Goal: Task Accomplishment & Management: Complete application form

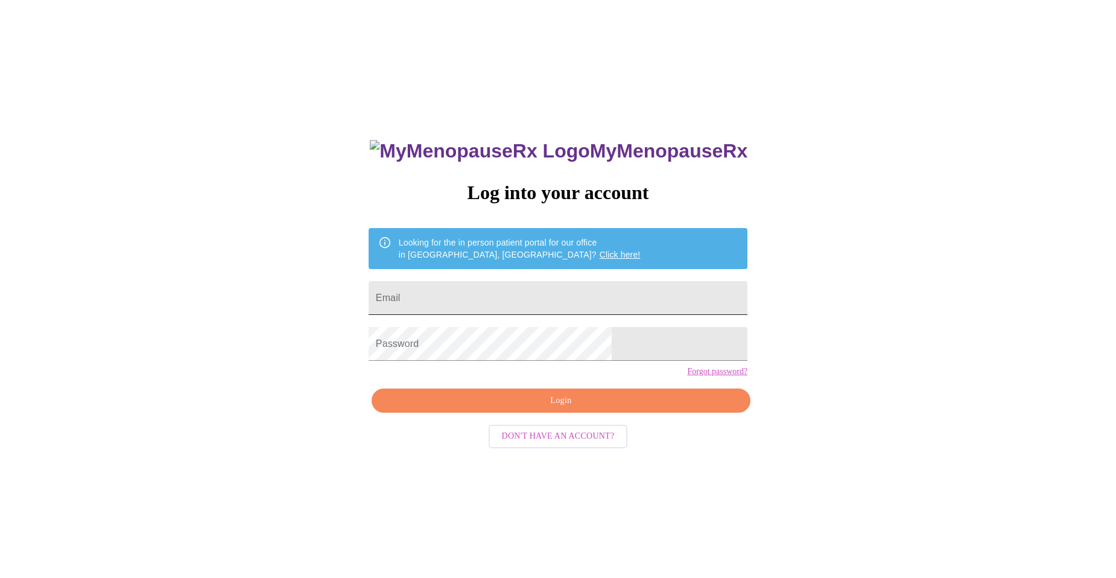
click at [543, 296] on input "Email" at bounding box center [558, 298] width 379 height 34
click at [500, 288] on input "[EMAIL_ADDRESS][DOMAIN_NAME]" at bounding box center [558, 298] width 379 height 34
drag, startPoint x: 498, startPoint y: 296, endPoint x: 428, endPoint y: 296, distance: 70.6
click at [428, 296] on div "MyMenopauseRx Log into your account Looking for the in person patient portal fo…" at bounding box center [557, 410] width 403 height 578
type input "[EMAIL_ADDRESS][DOMAIN_NAME]"
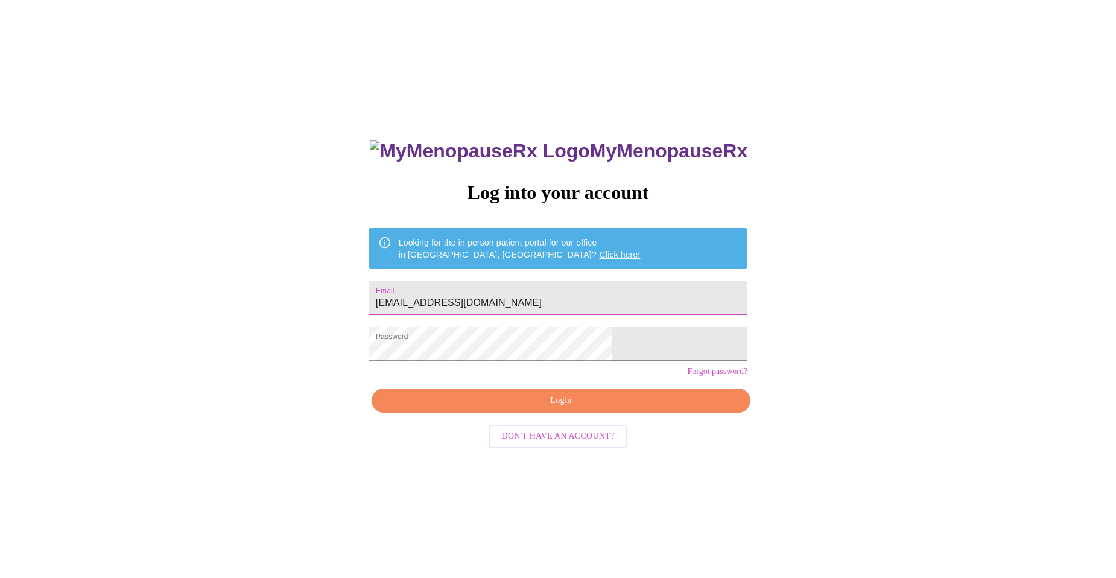
drag, startPoint x: 505, startPoint y: 406, endPoint x: 506, endPoint y: 419, distance: 12.7
click at [506, 408] on div "MyMenopauseRx Log into your account Looking for the in person patient portal fo…" at bounding box center [557, 410] width 403 height 578
click at [506, 408] on span "Login" at bounding box center [560, 400] width 351 height 15
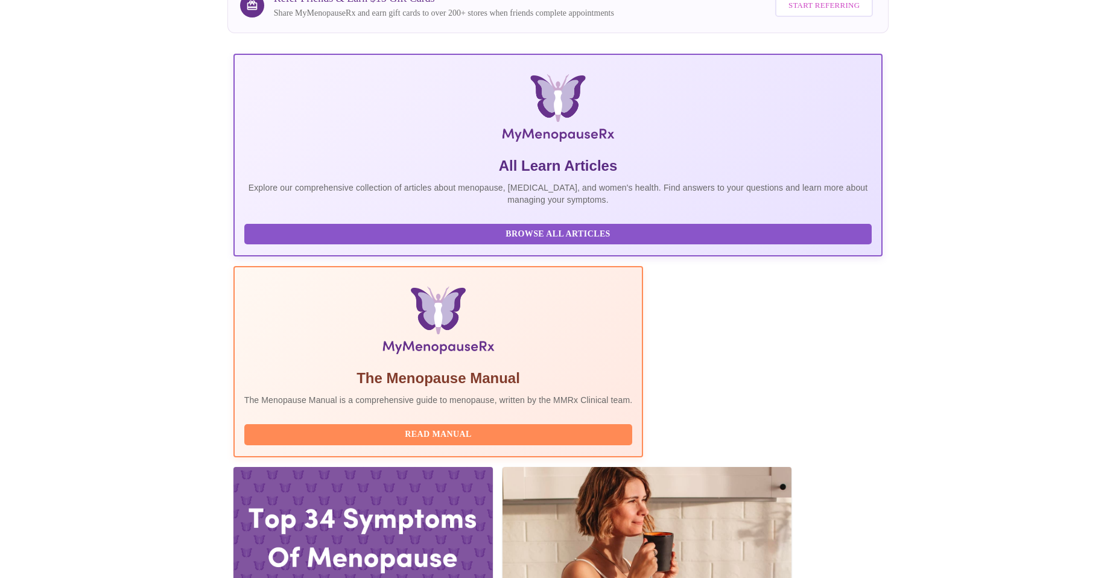
scroll to position [121, 0]
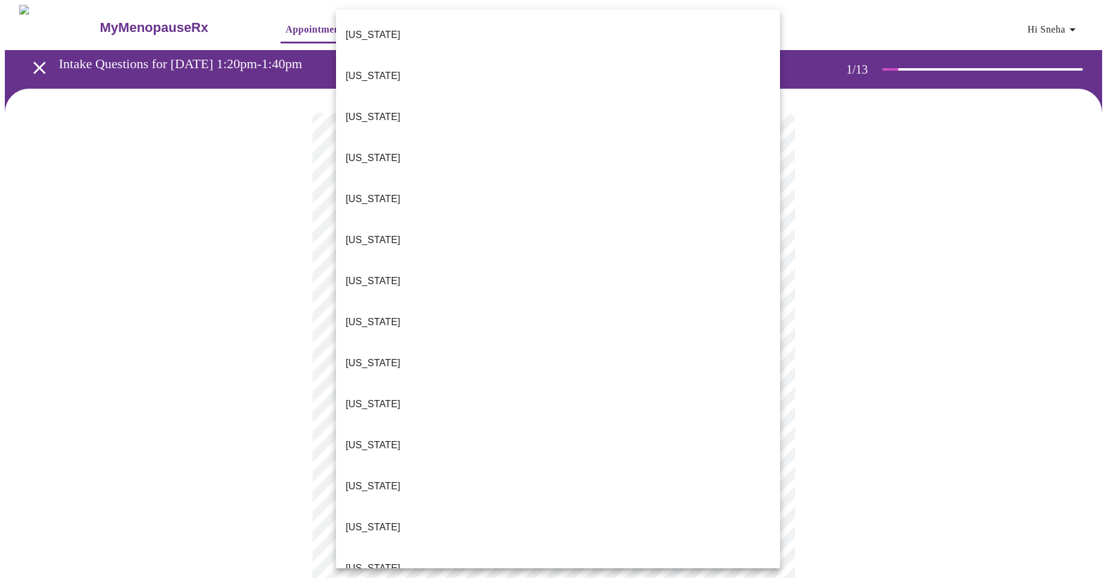
click at [441, 247] on body "MyMenopauseRx Appointments Messaging Labs Uploads Medications Community Refer a…" at bounding box center [558, 556] width 1106 height 1102
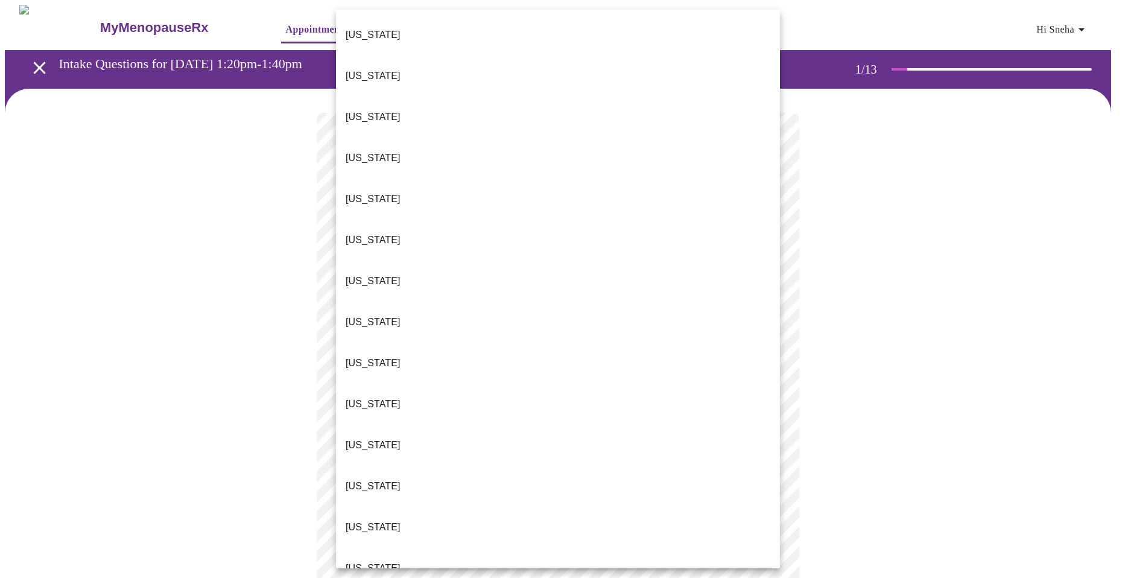
click at [425, 507] on li "[US_STATE]" at bounding box center [558, 527] width 444 height 41
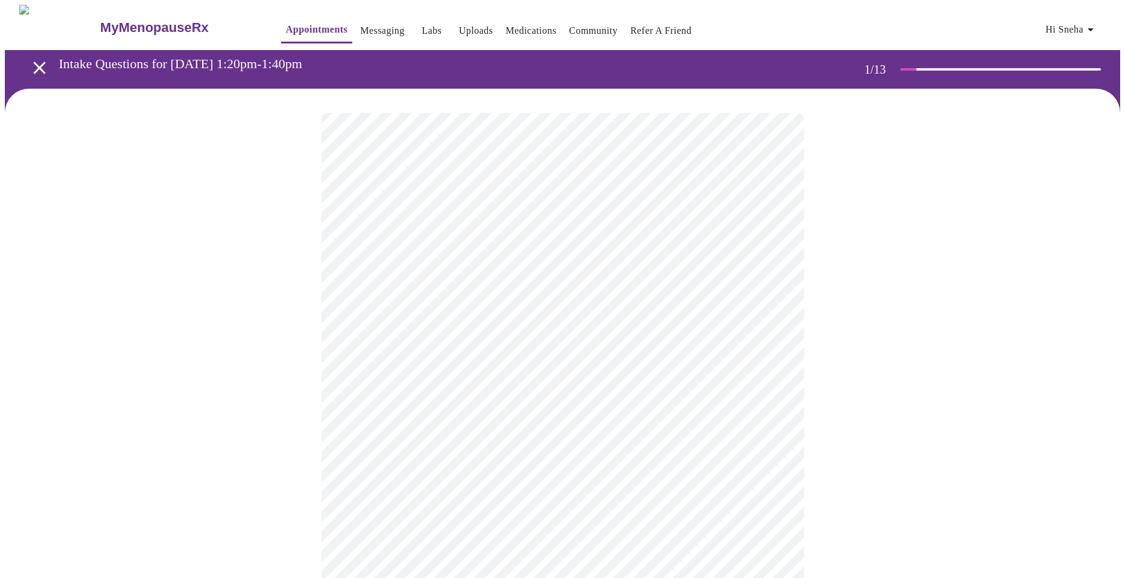
click at [421, 357] on body "MyMenopauseRx Appointments Messaging Labs Uploads Medications Community Refer a…" at bounding box center [562, 552] width 1115 height 1095
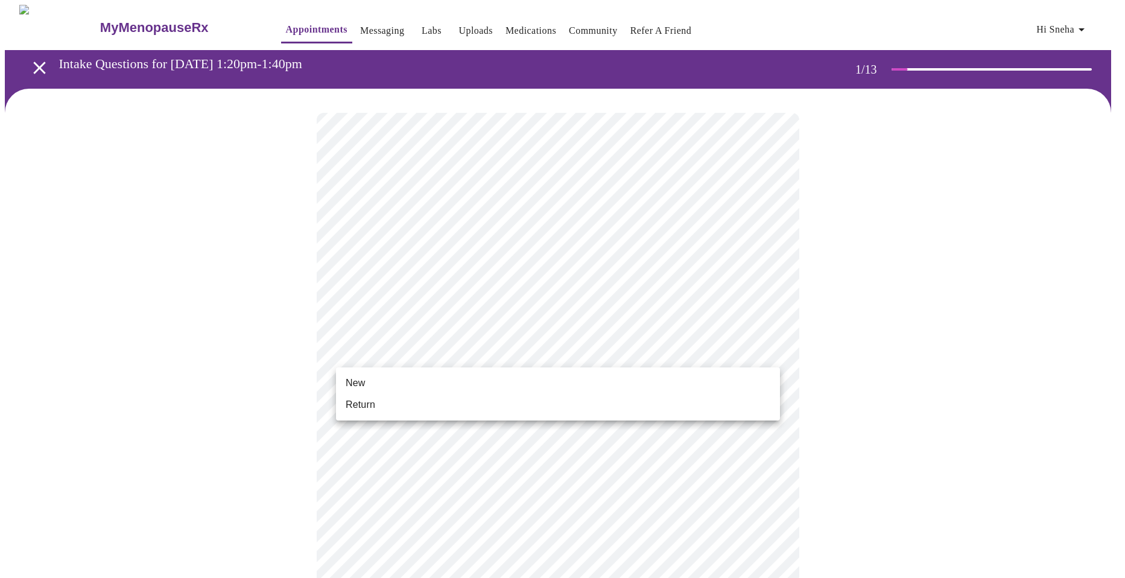
click at [416, 407] on li "Return" at bounding box center [558, 405] width 444 height 22
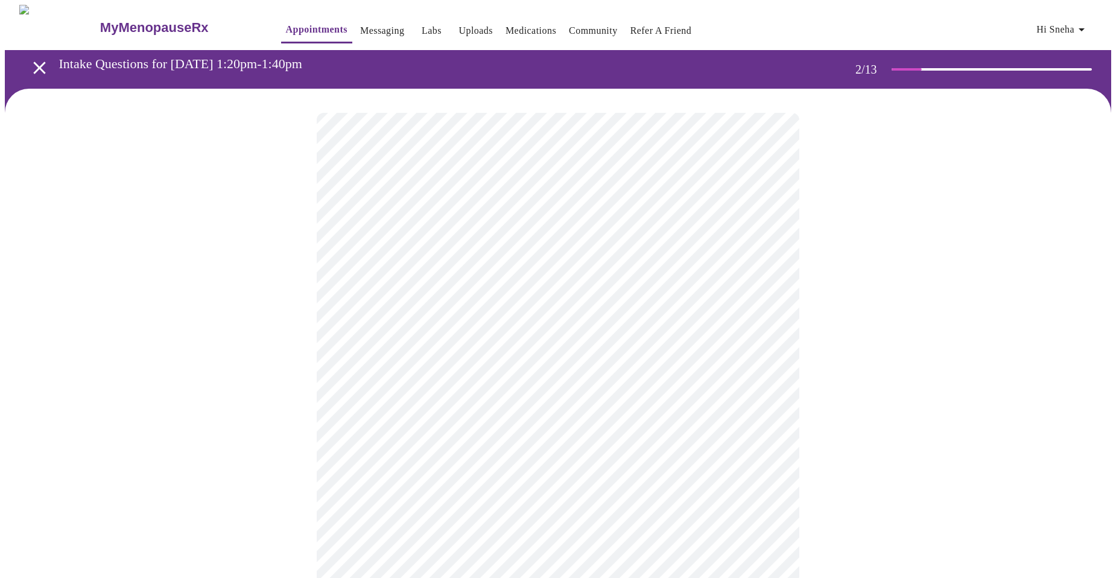
click at [515, 238] on body "MyMenopauseRx Appointments Messaging Labs Uploads Medications Community Refer a…" at bounding box center [558, 367] width 1106 height 725
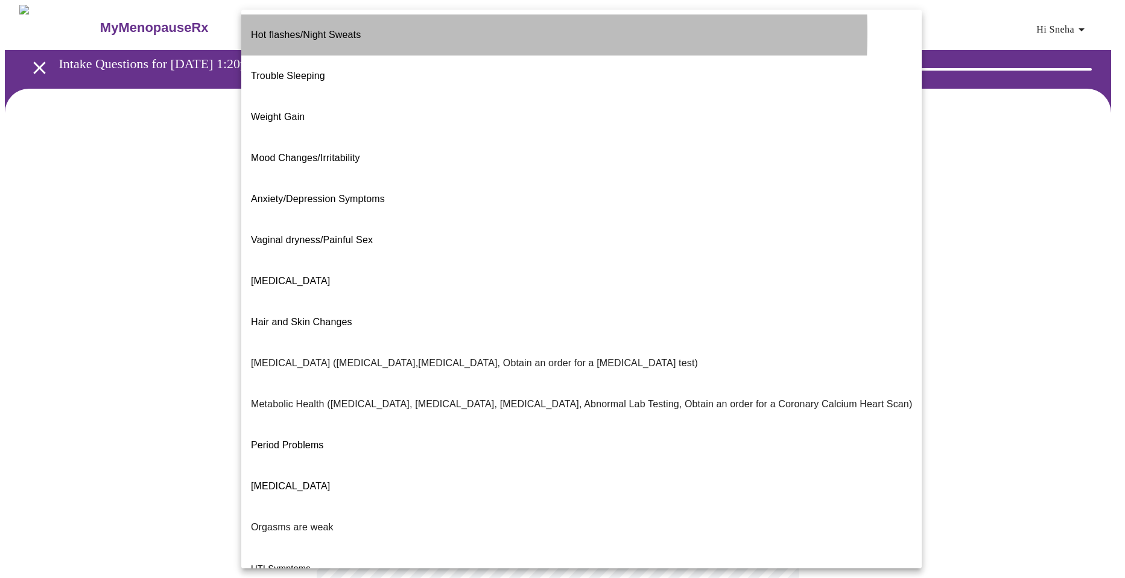
click at [311, 33] on span "Hot flashes/Night Sweats" at bounding box center [306, 35] width 110 height 34
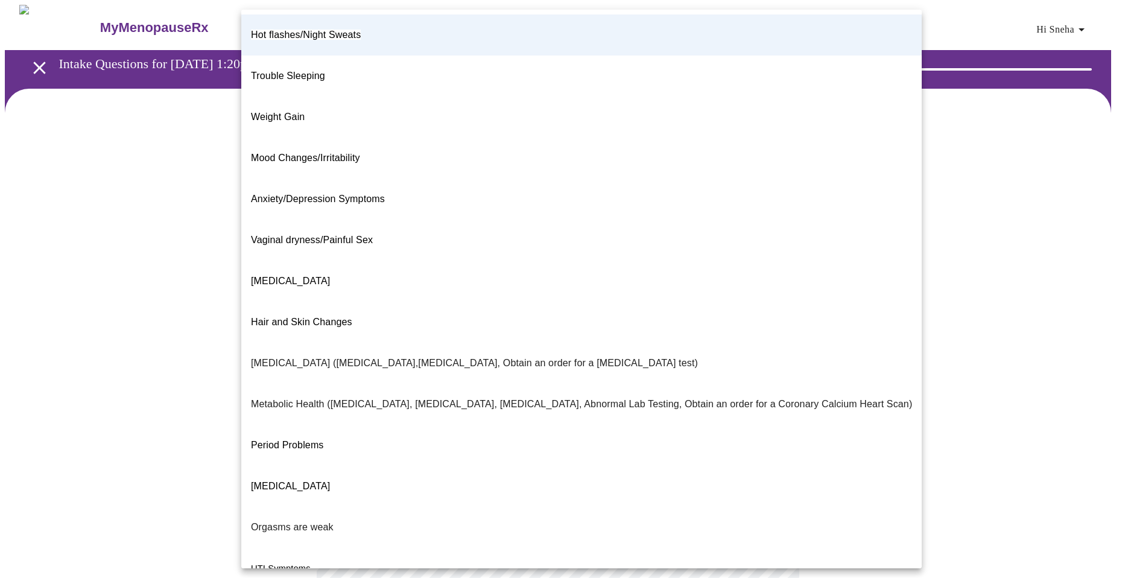
click at [366, 268] on body "MyMenopauseRx Appointments Messaging Labs Uploads Medications Community Refer a…" at bounding box center [562, 364] width 1115 height 718
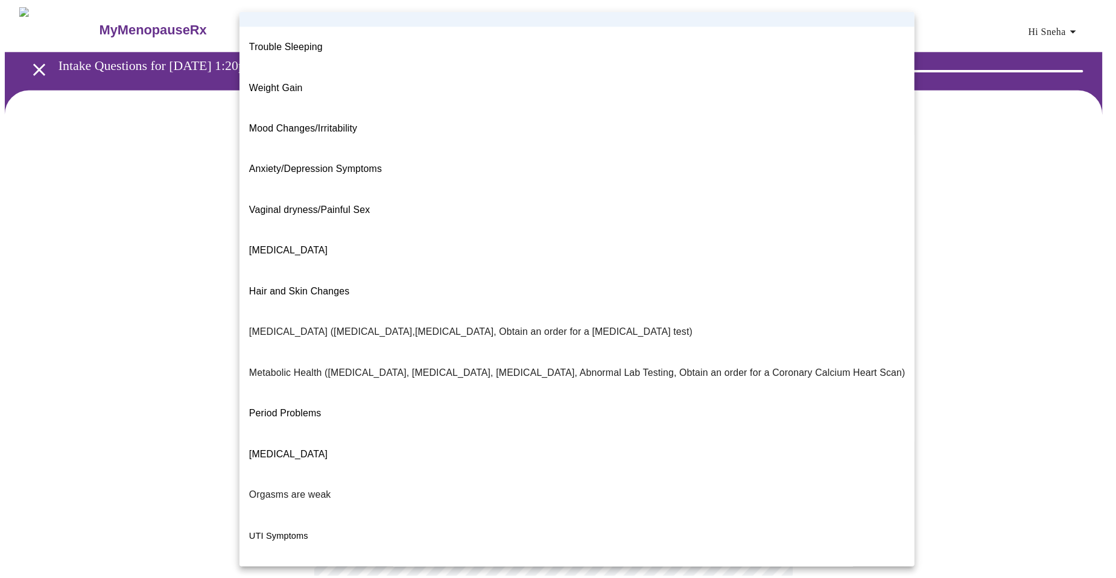
scroll to position [47, 0]
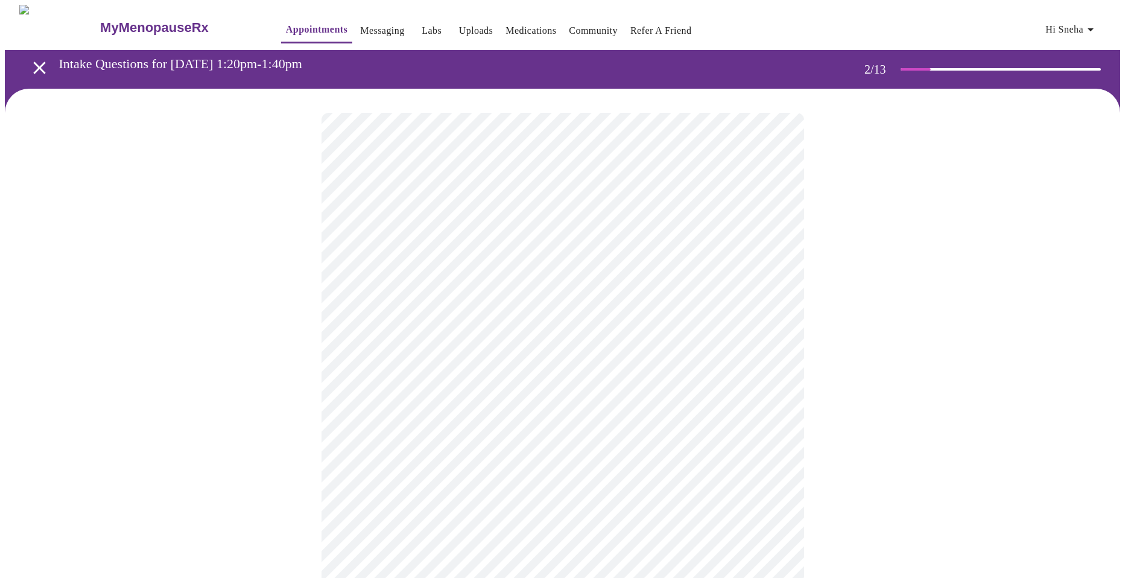
click at [428, 367] on body "MyMenopauseRx Appointments Messaging Labs Uploads Medications Community Refer a…" at bounding box center [562, 364] width 1115 height 718
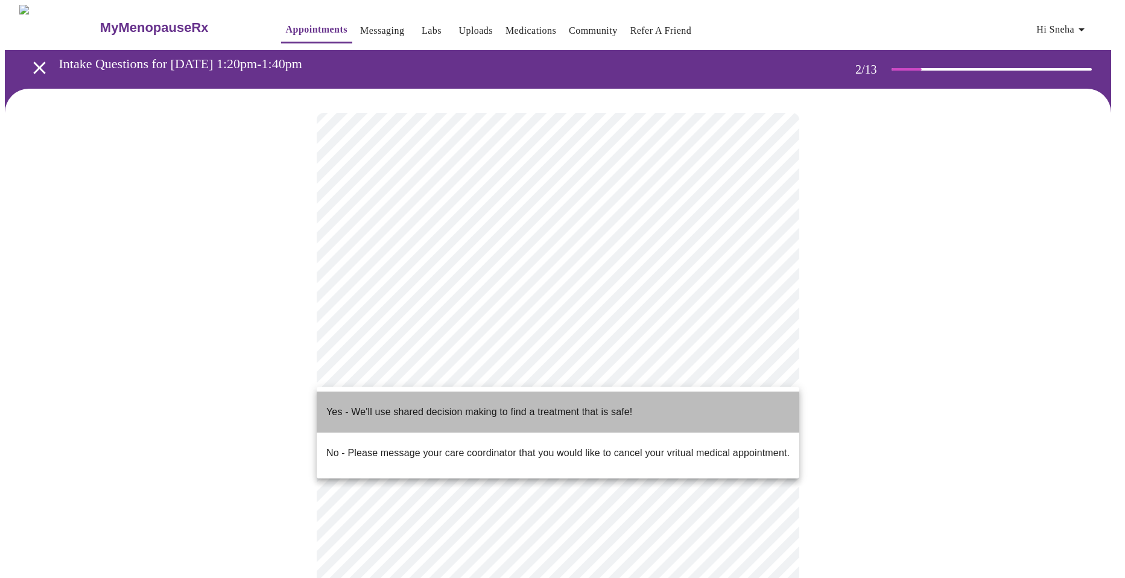
click at [434, 405] on p "Yes - We'll use shared decision making to find a treatment that is safe!" at bounding box center [479, 412] width 306 height 14
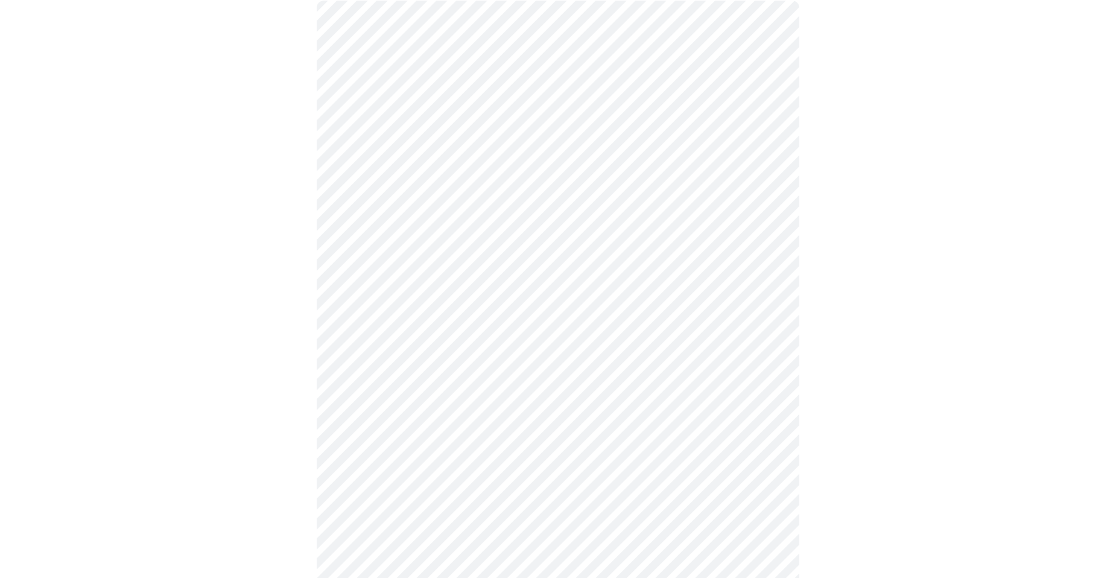
scroll to position [121, 0]
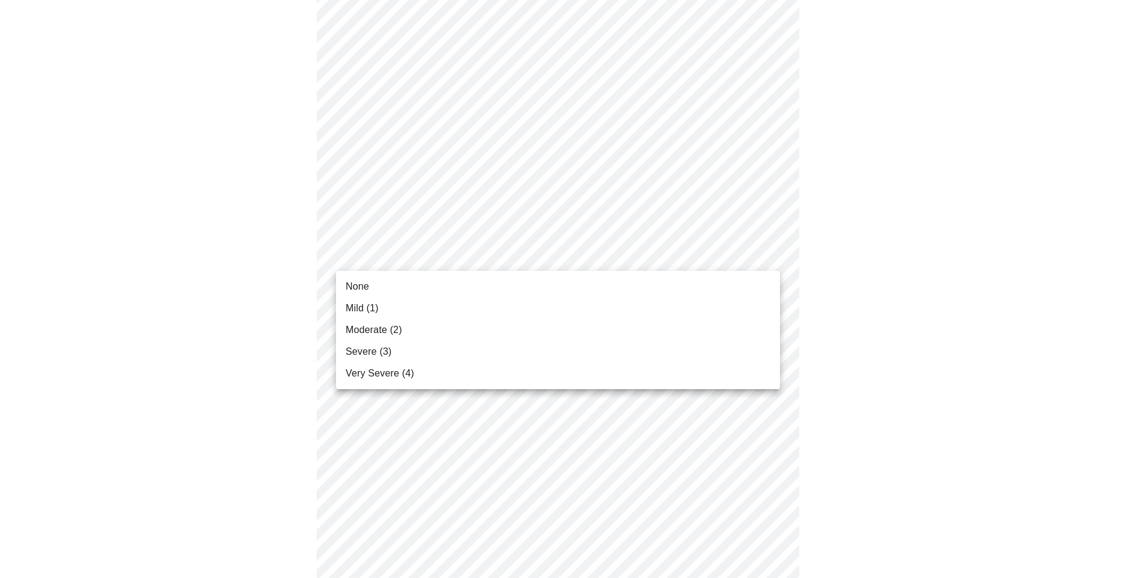
click at [523, 288] on li "None" at bounding box center [558, 287] width 444 height 22
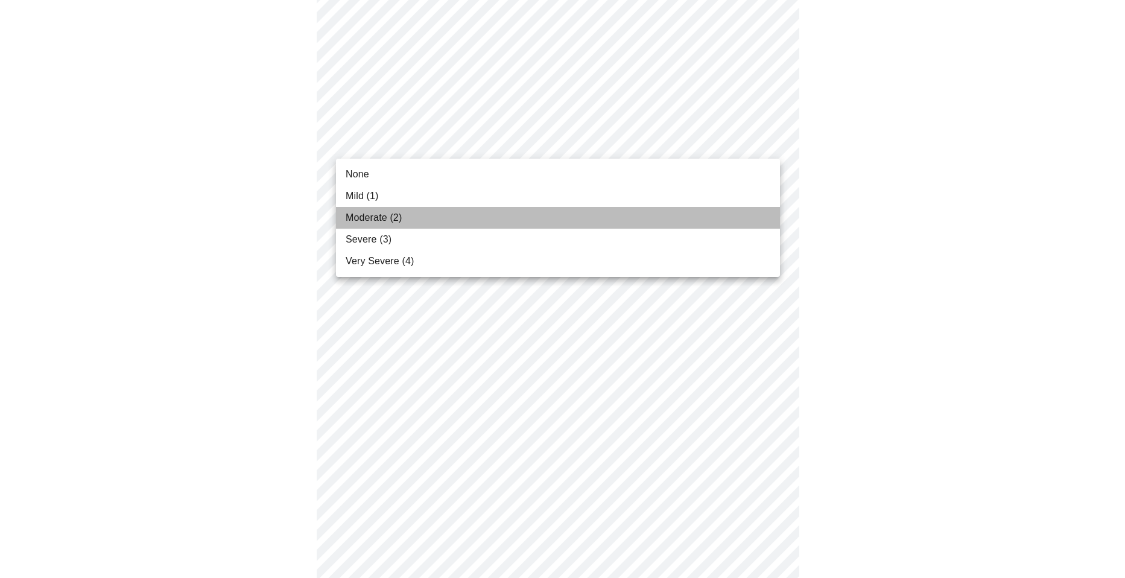
click at [493, 215] on li "Moderate (2)" at bounding box center [558, 218] width 444 height 22
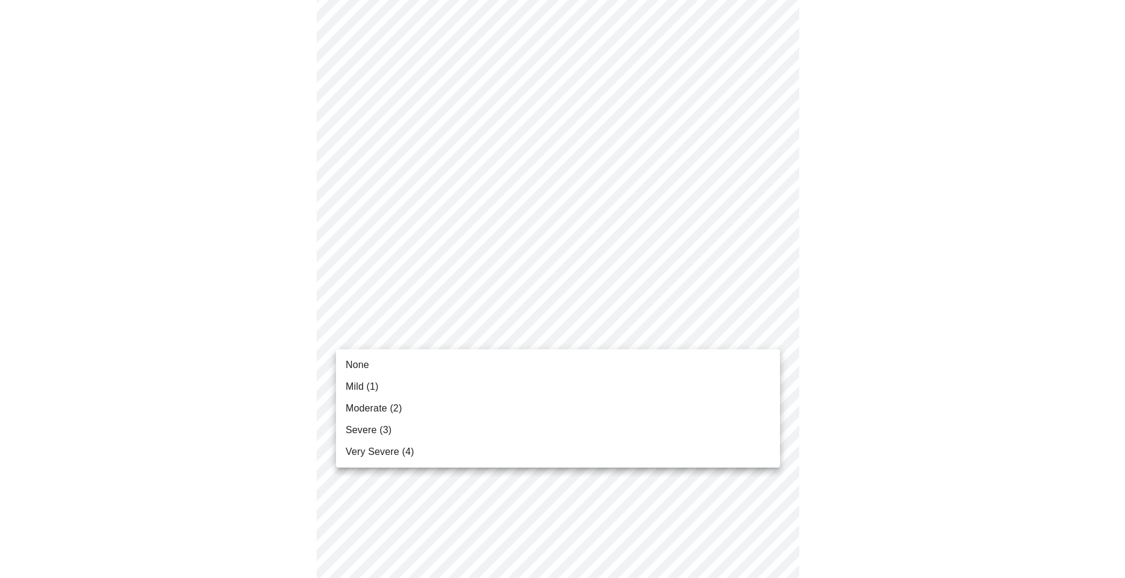
click at [446, 409] on li "Moderate (2)" at bounding box center [558, 408] width 444 height 22
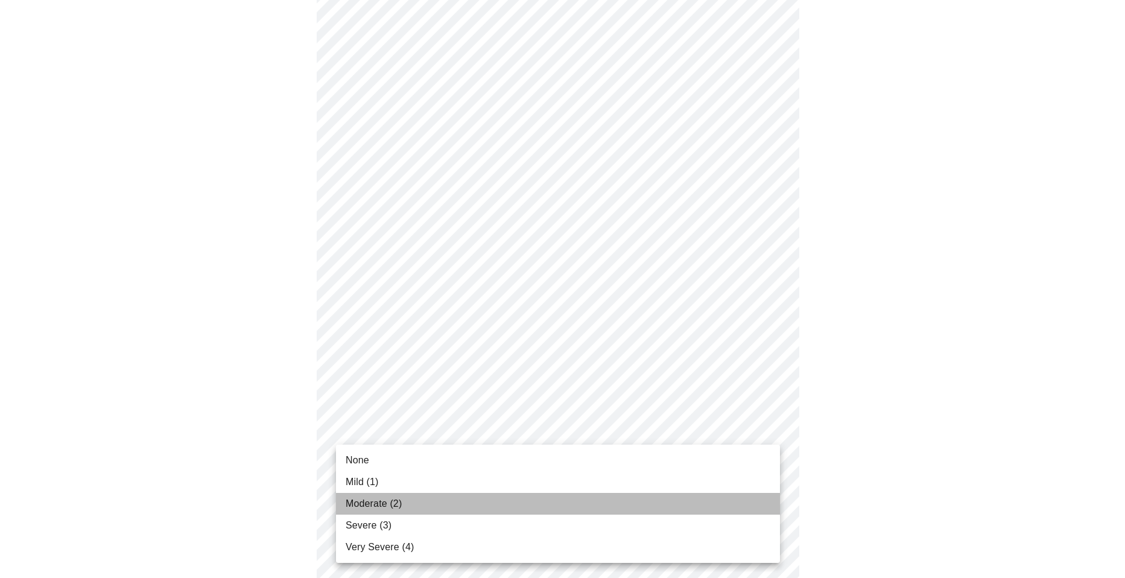
click at [413, 502] on li "Moderate (2)" at bounding box center [558, 504] width 444 height 22
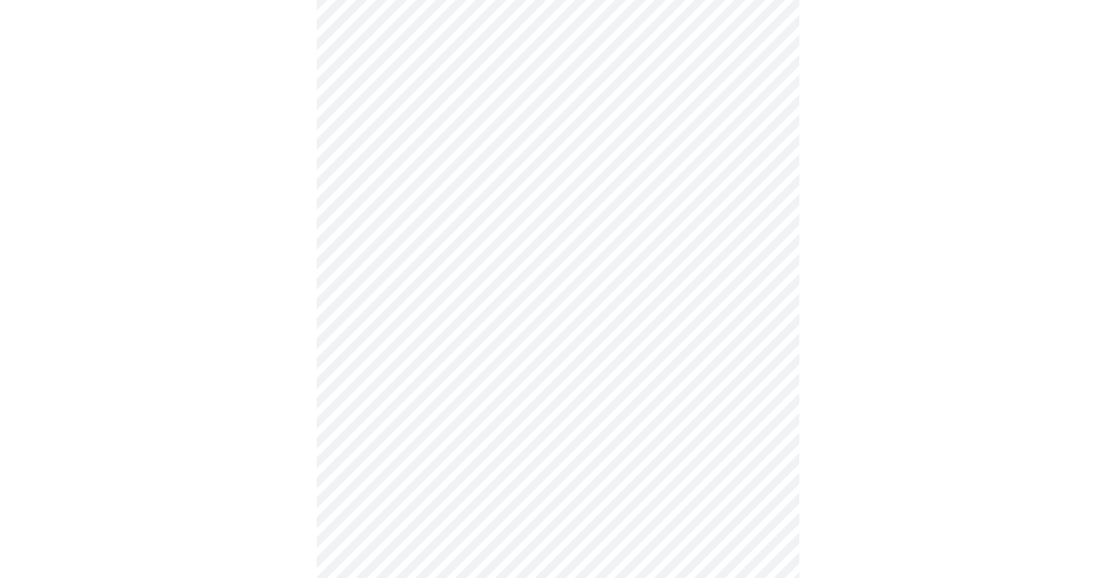
scroll to position [241, 0]
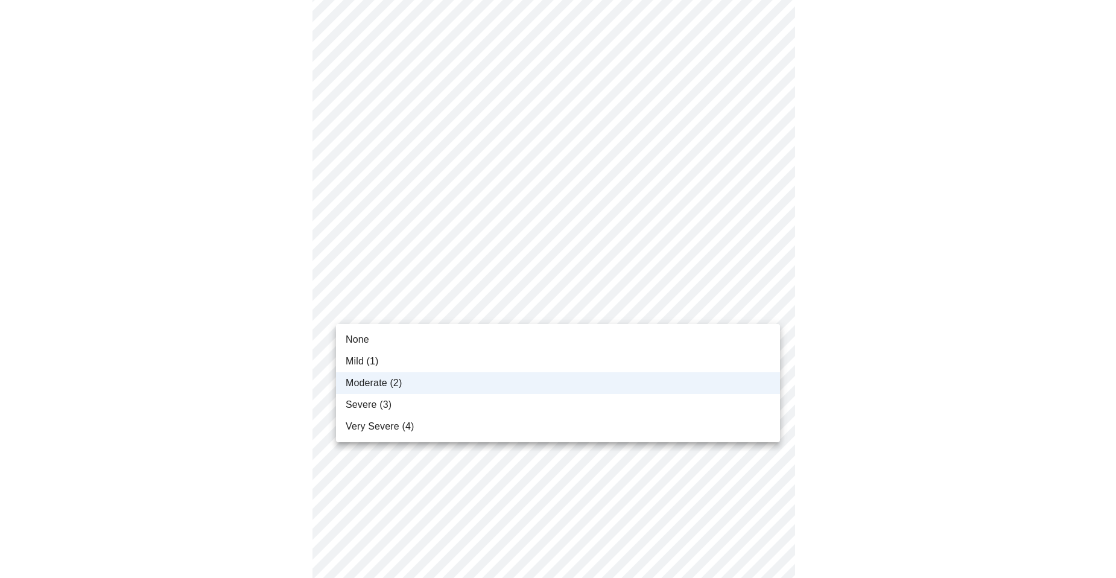
click at [445, 313] on body "MyMenopauseRx Appointments Messaging Labs Uploads Medications Community Refer a…" at bounding box center [558, 532] width 1106 height 1537
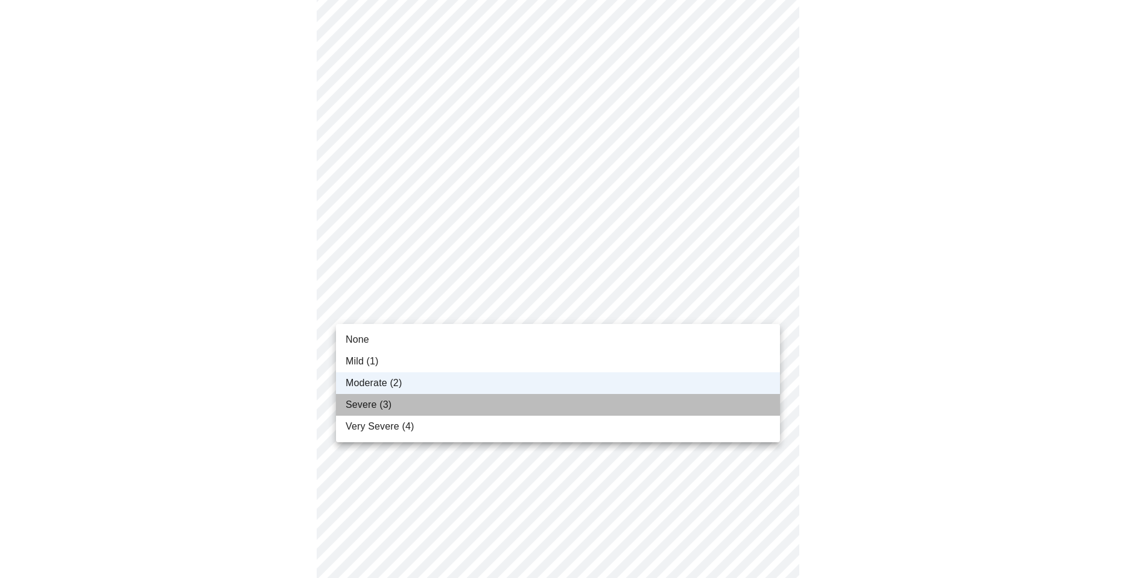
click at [434, 403] on li "Severe (3)" at bounding box center [558, 405] width 444 height 22
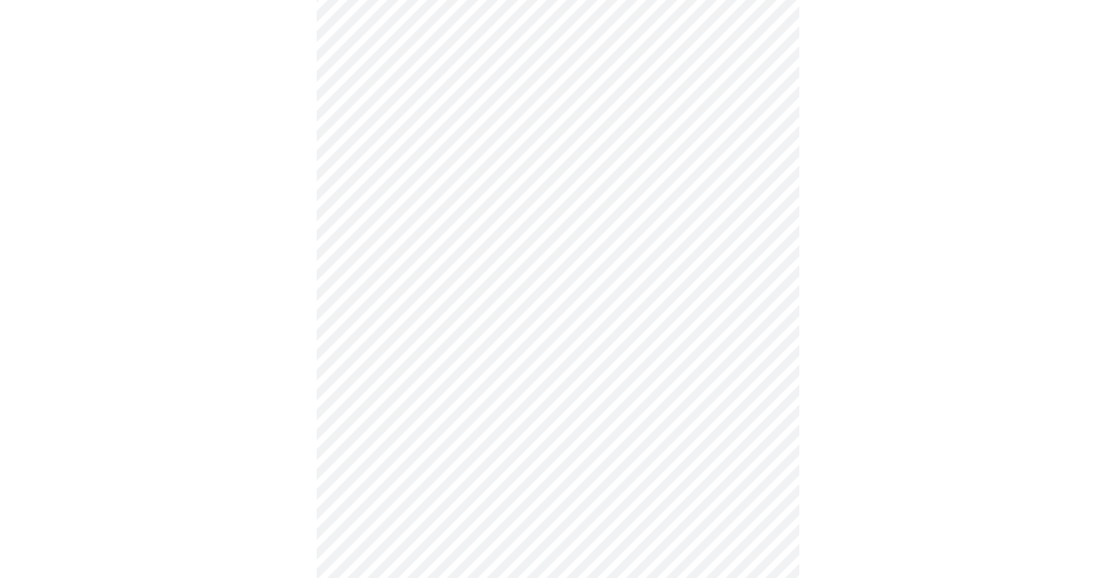
click at [433, 386] on body "MyMenopauseRx Appointments Messaging Labs Uploads Medications Community Refer a…" at bounding box center [558, 532] width 1106 height 1537
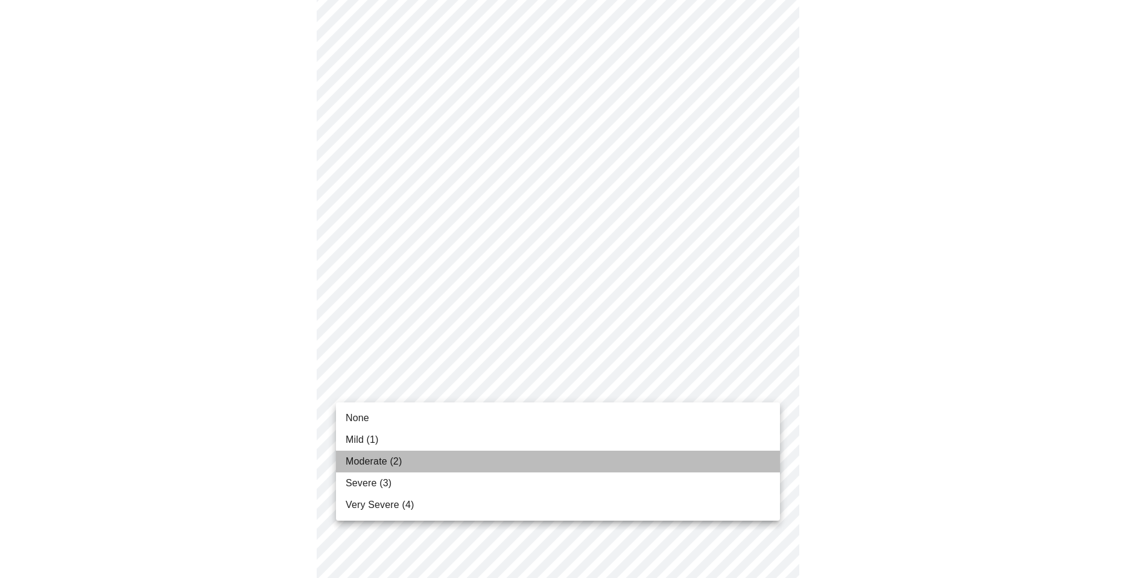
click at [436, 460] on li "Moderate (2)" at bounding box center [558, 462] width 444 height 22
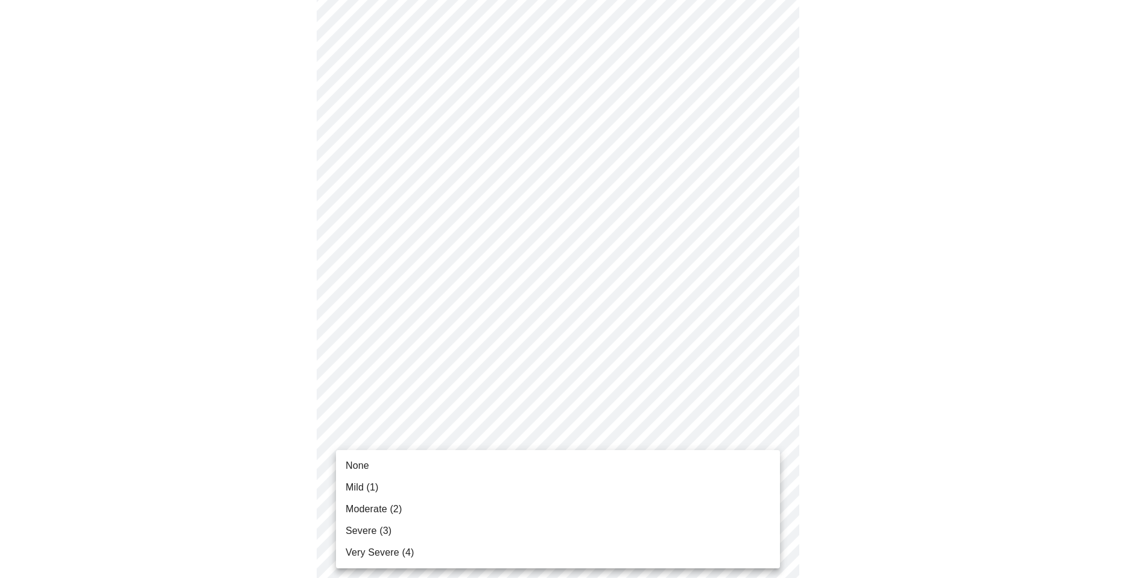
click at [429, 469] on body "MyMenopauseRx Appointments Messaging Labs Uploads Medications Community Refer a…" at bounding box center [562, 524] width 1115 height 1520
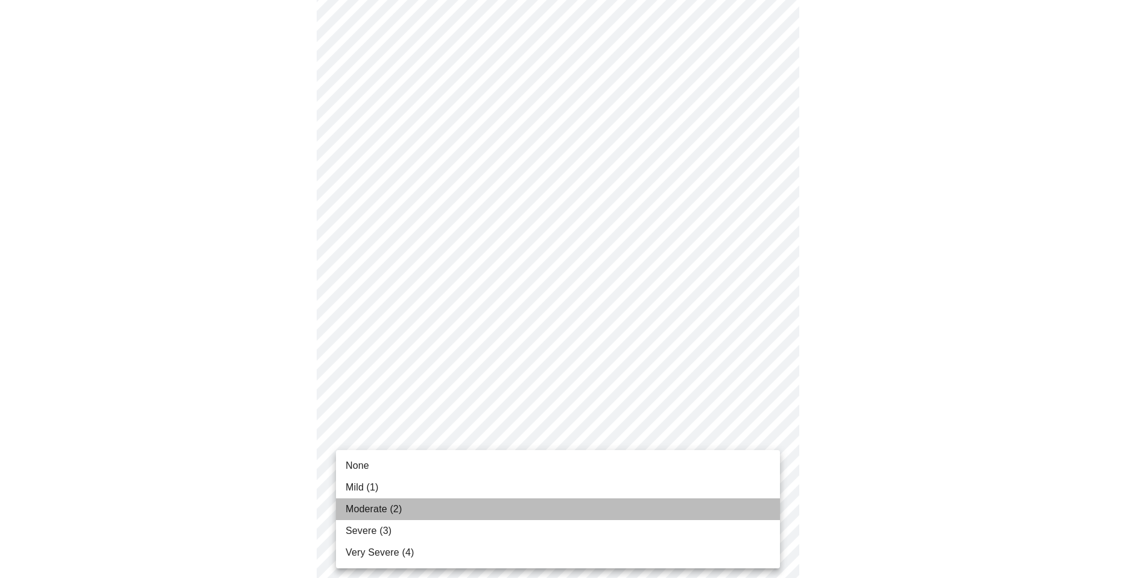
click at [427, 501] on li "Moderate (2)" at bounding box center [558, 509] width 444 height 22
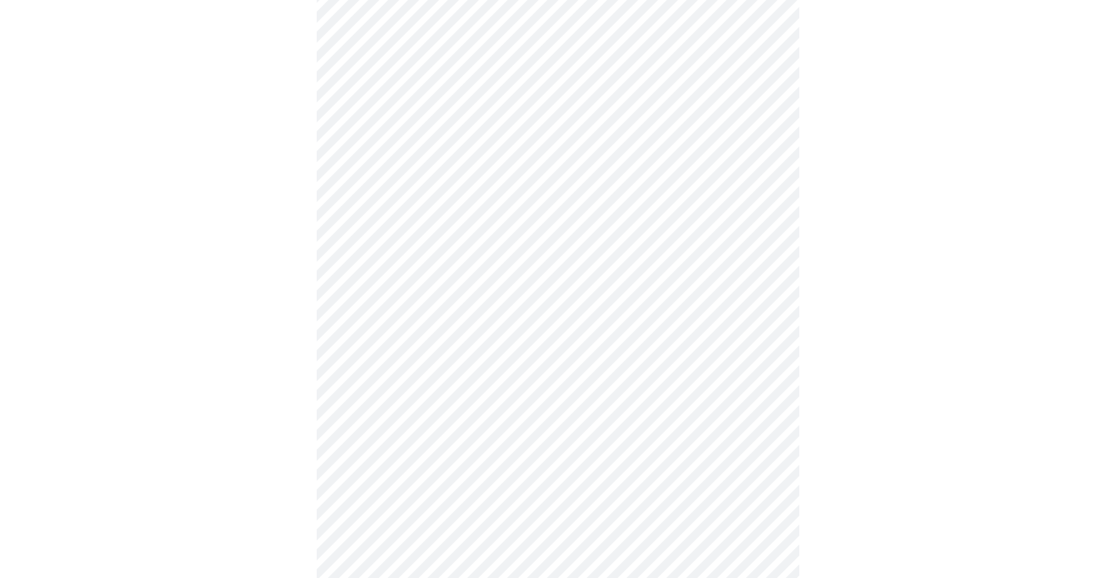
scroll to position [302, 0]
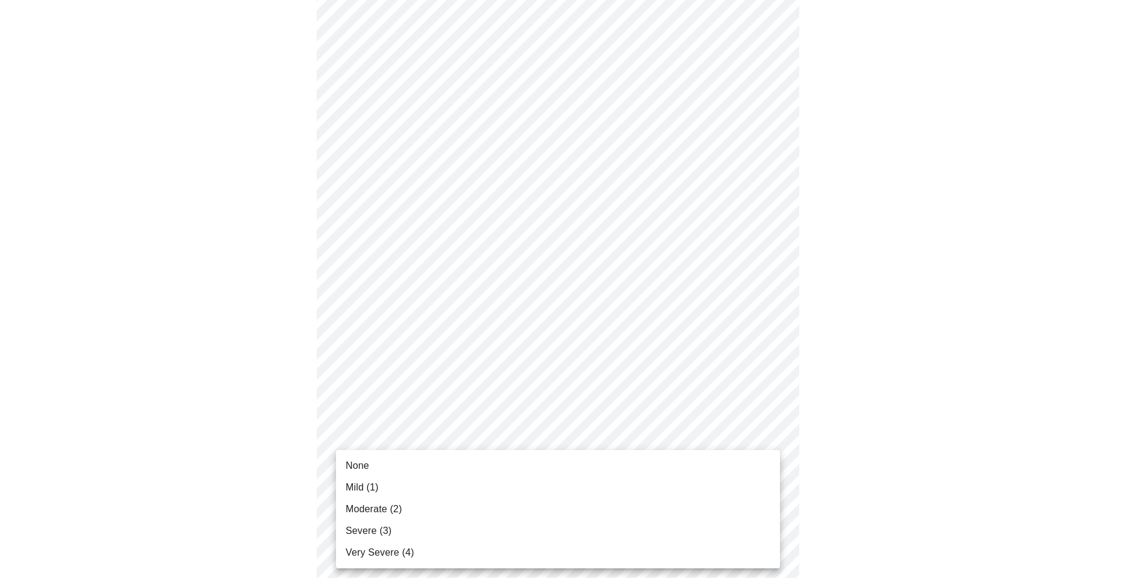
click at [428, 498] on body "MyMenopauseRx Appointments Messaging Labs Uploads Medications Community Refer a…" at bounding box center [562, 454] width 1115 height 1503
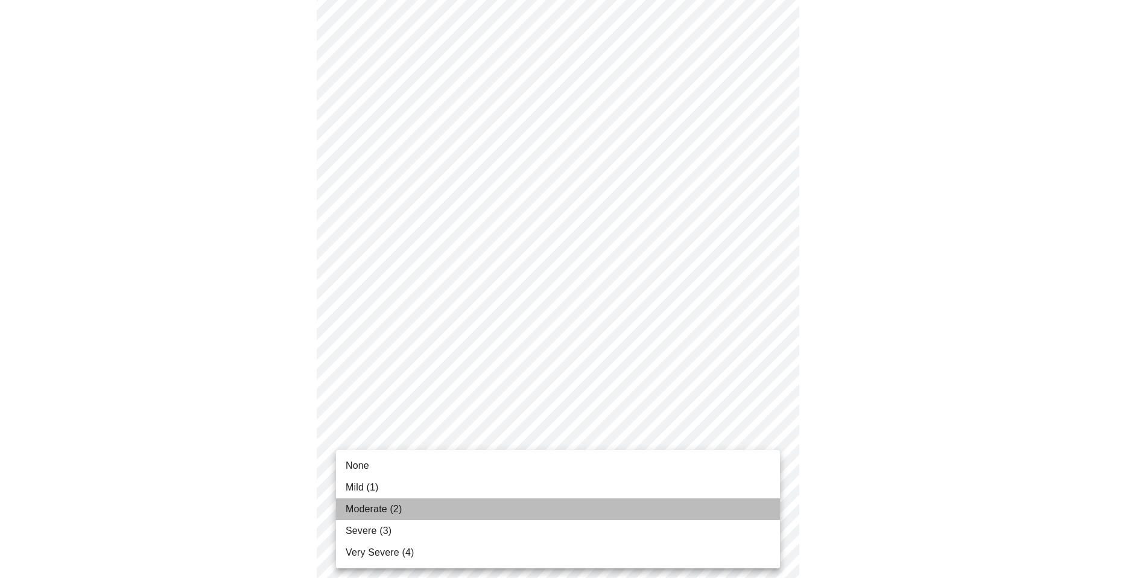
click at [425, 507] on li "Moderate (2)" at bounding box center [558, 509] width 444 height 22
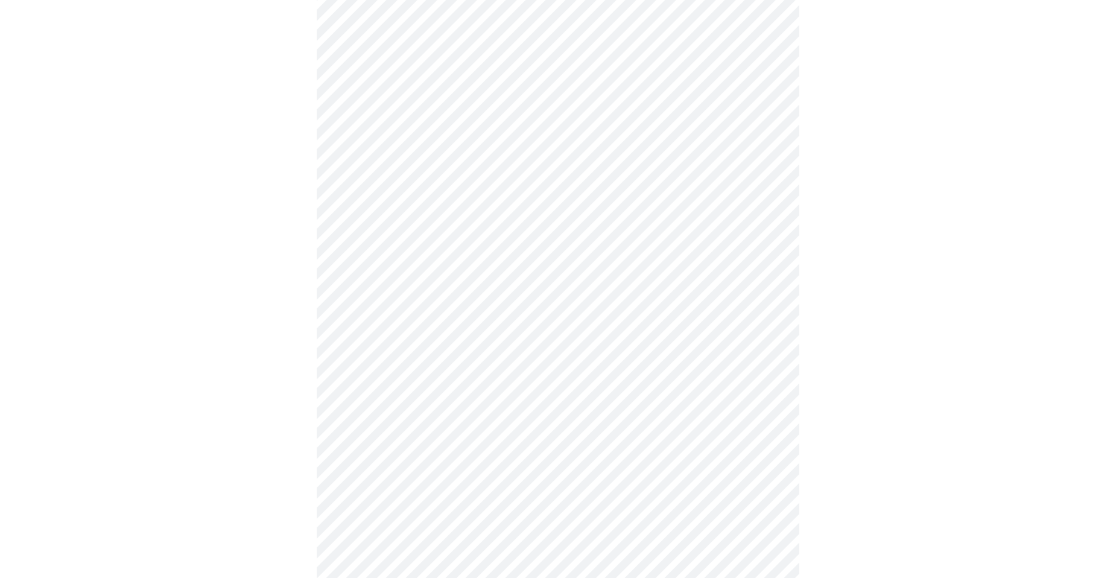
scroll to position [422, 0]
click at [446, 472] on body "MyMenopauseRx Appointments Messaging Labs Uploads Medications Community Refer a…" at bounding box center [558, 326] width 1106 height 1486
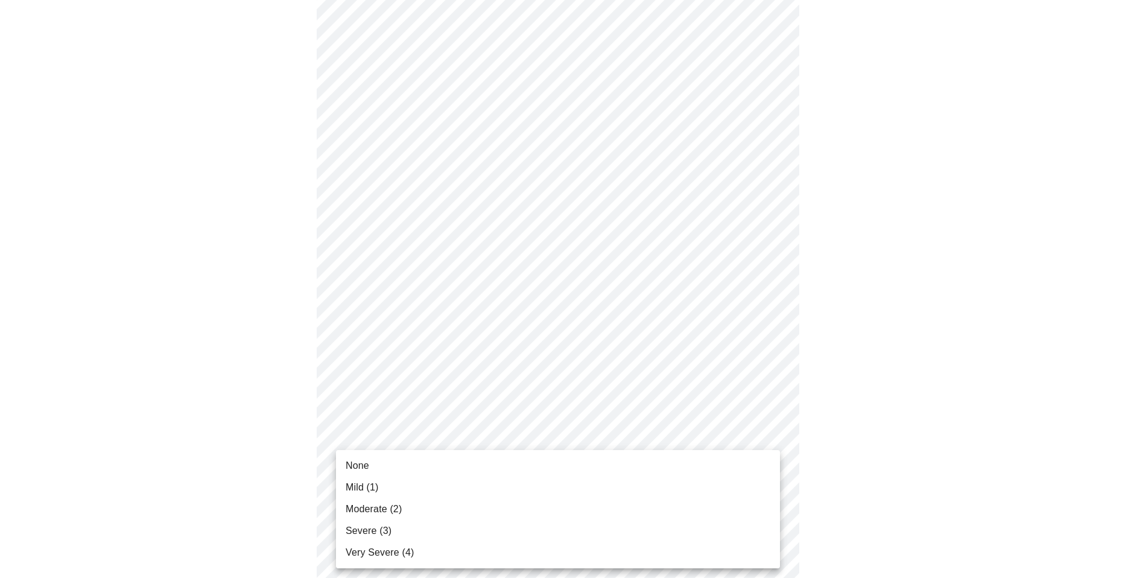
click at [428, 529] on li "Severe (3)" at bounding box center [558, 531] width 444 height 22
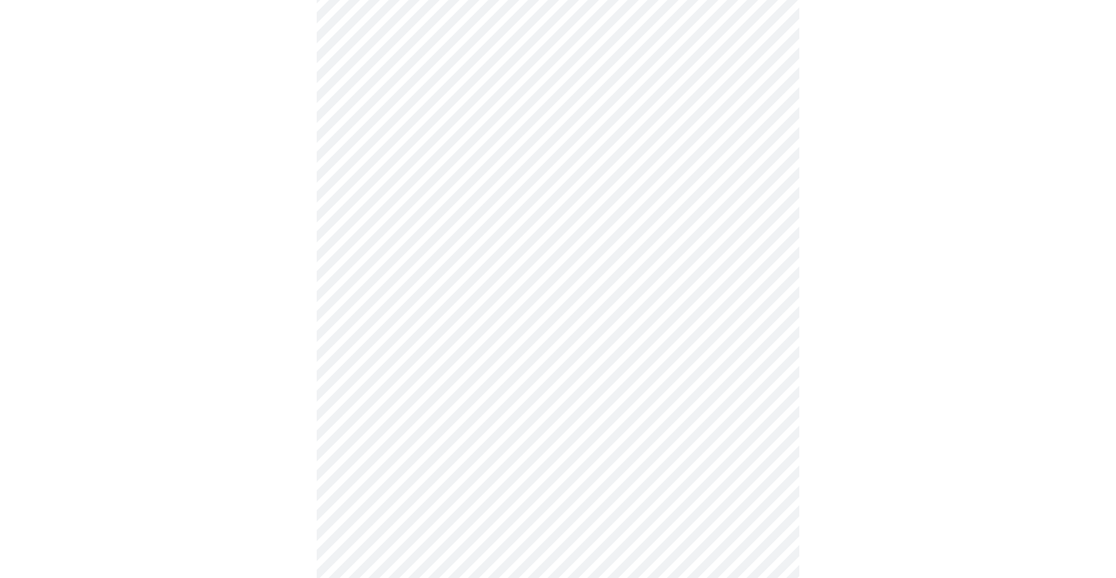
scroll to position [603, 0]
click at [465, 399] on body "MyMenopauseRx Appointments Messaging Labs Uploads Medications Community Refer a…" at bounding box center [558, 136] width 1106 height 1469
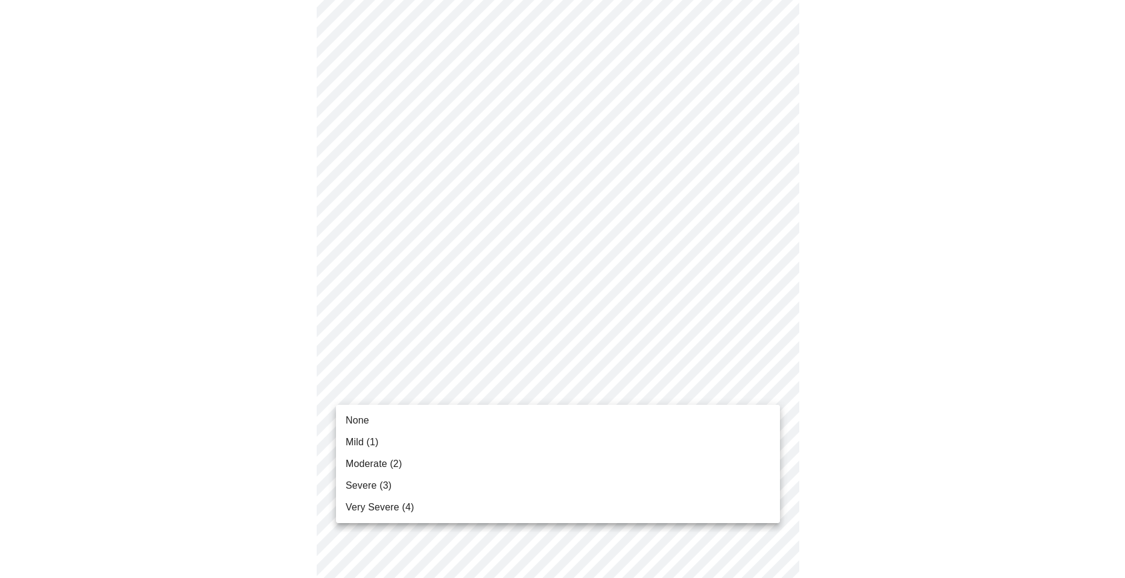
click at [461, 426] on li "None" at bounding box center [558, 421] width 444 height 22
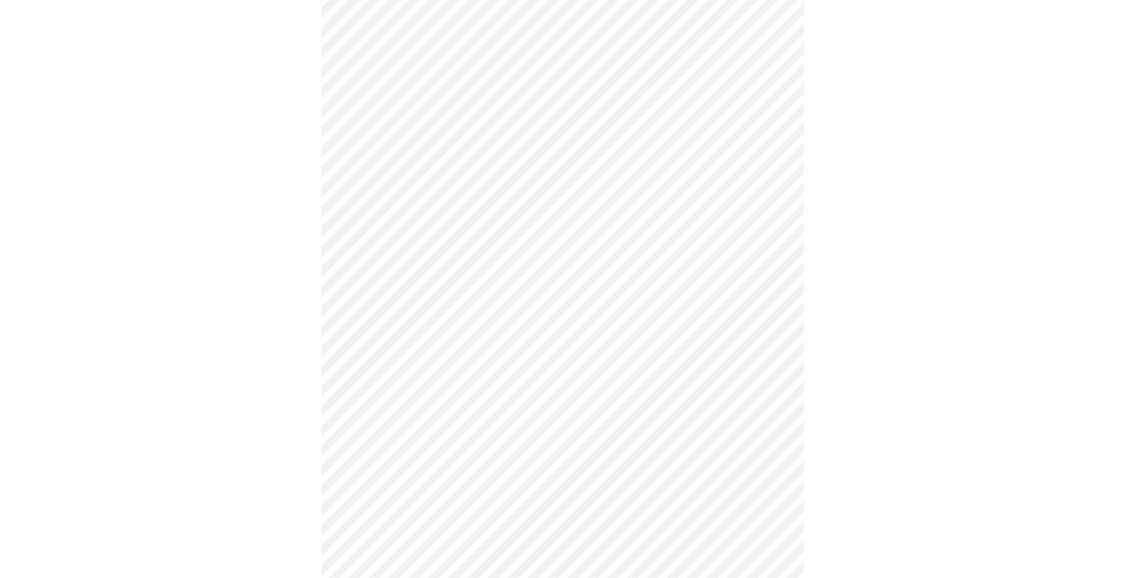
click at [466, 482] on body "MyMenopauseRx Appointments Messaging Labs Uploads Medications Community Refer a…" at bounding box center [562, 128] width 1115 height 1452
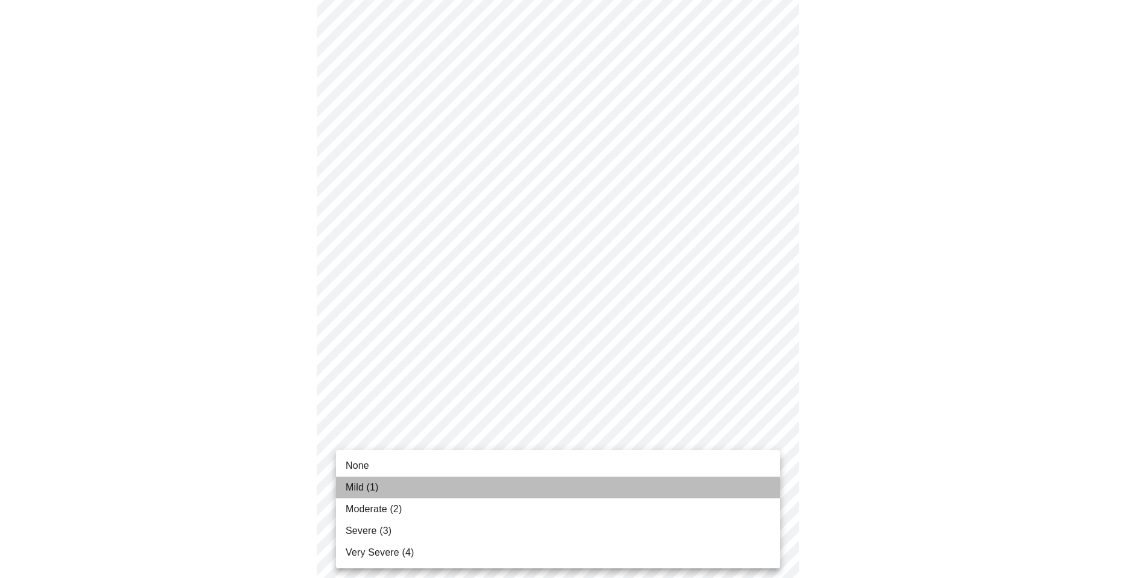
click at [468, 479] on li "Mild (1)" at bounding box center [558, 488] width 444 height 22
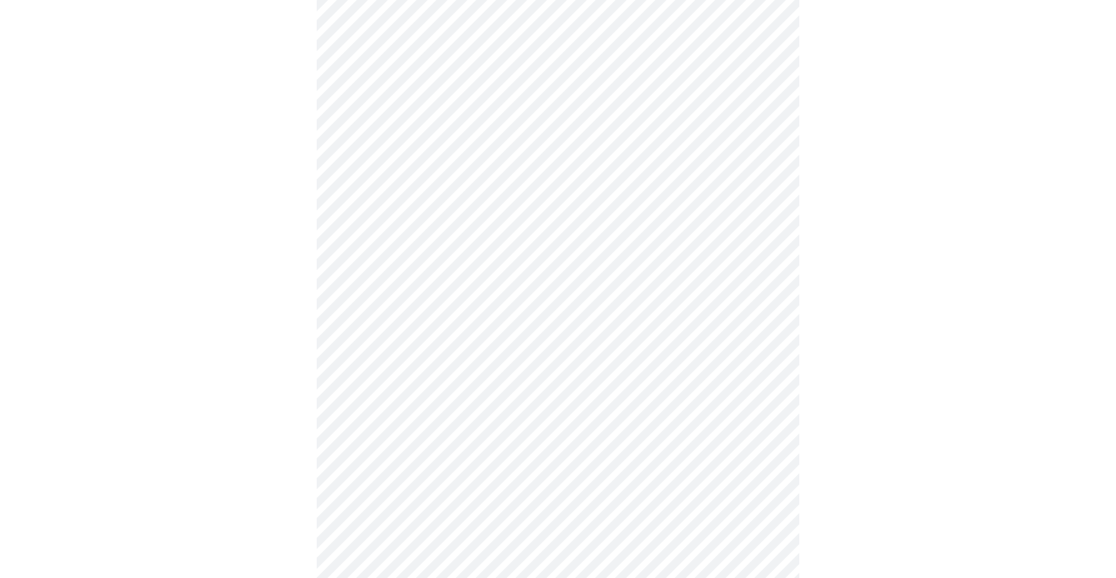
scroll to position [784, 0]
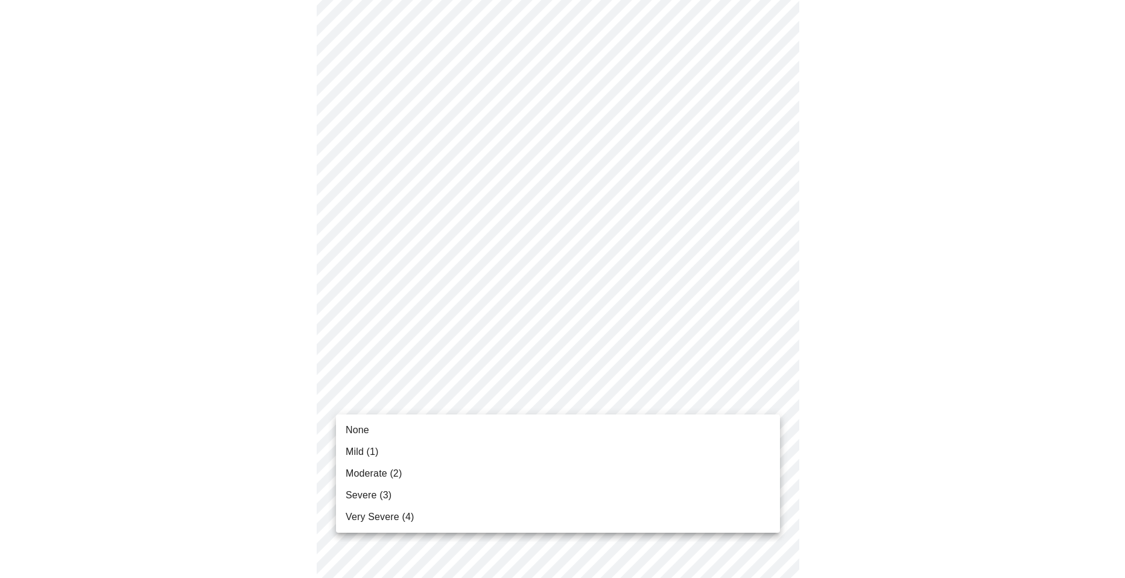
click at [458, 479] on li "Moderate (2)" at bounding box center [558, 474] width 444 height 22
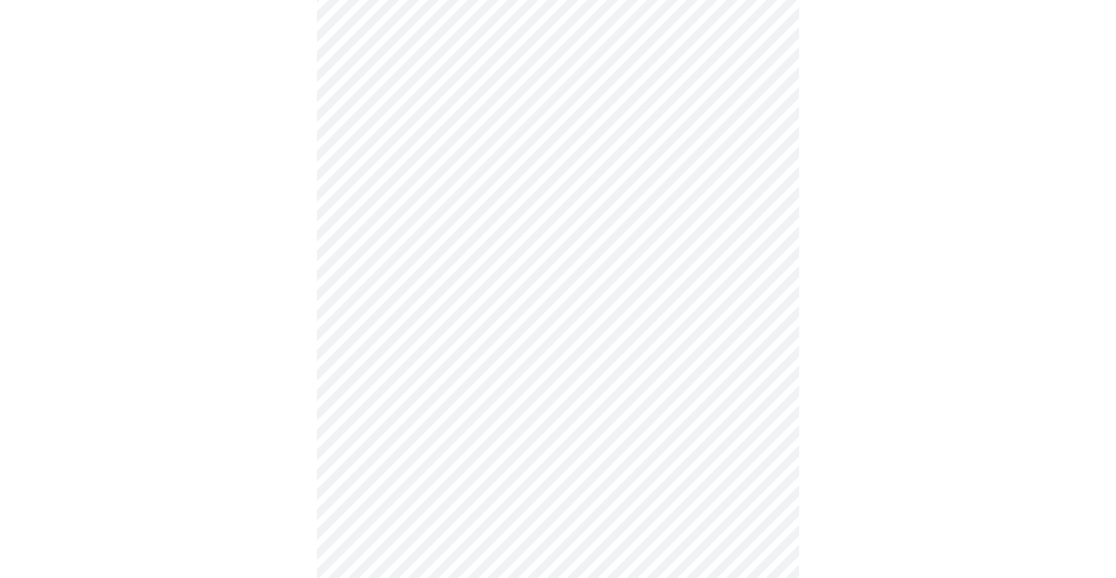
scroll to position [241, 0]
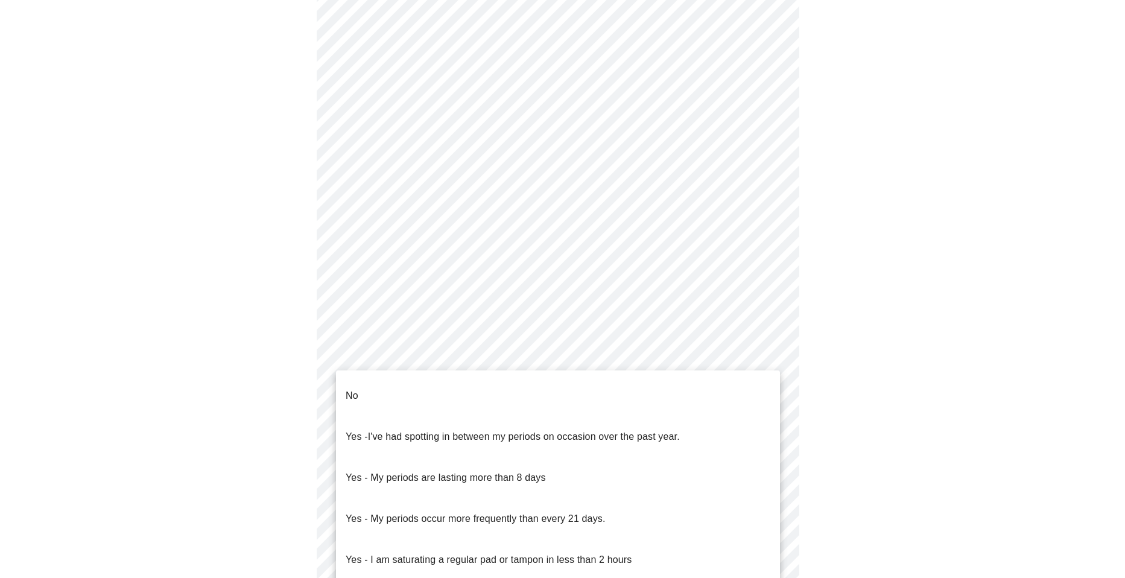
click at [448, 489] on body "MyMenopauseRx Appointments Messaging Labs Uploads Medications Community Refer a…" at bounding box center [562, 359] width 1115 height 1191
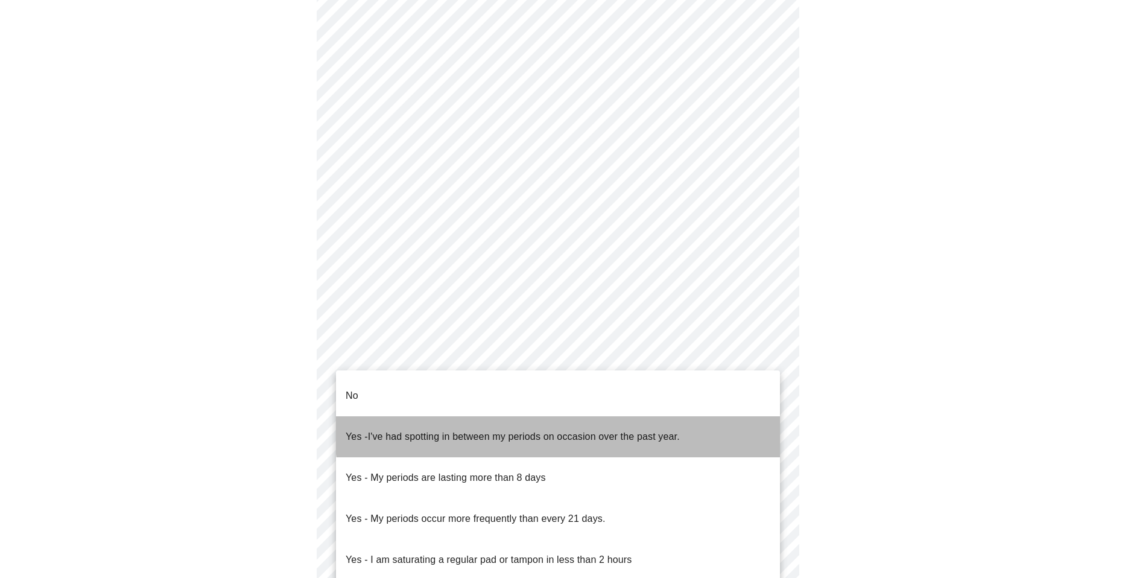
click at [563, 431] on span "I've had spotting in between my periods on occasion over the past year." at bounding box center [524, 436] width 312 height 10
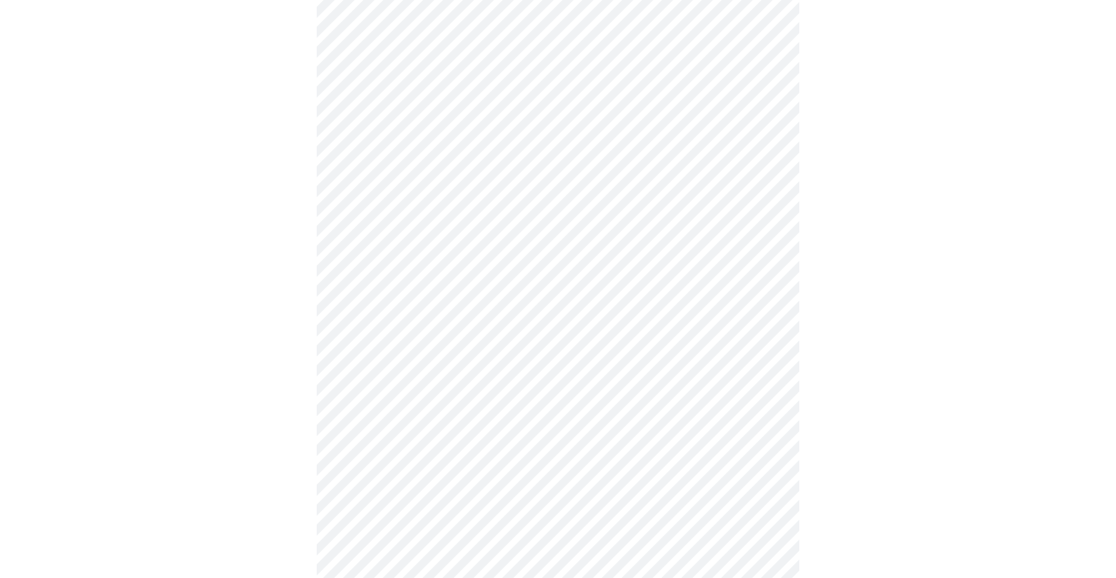
scroll to position [422, 0]
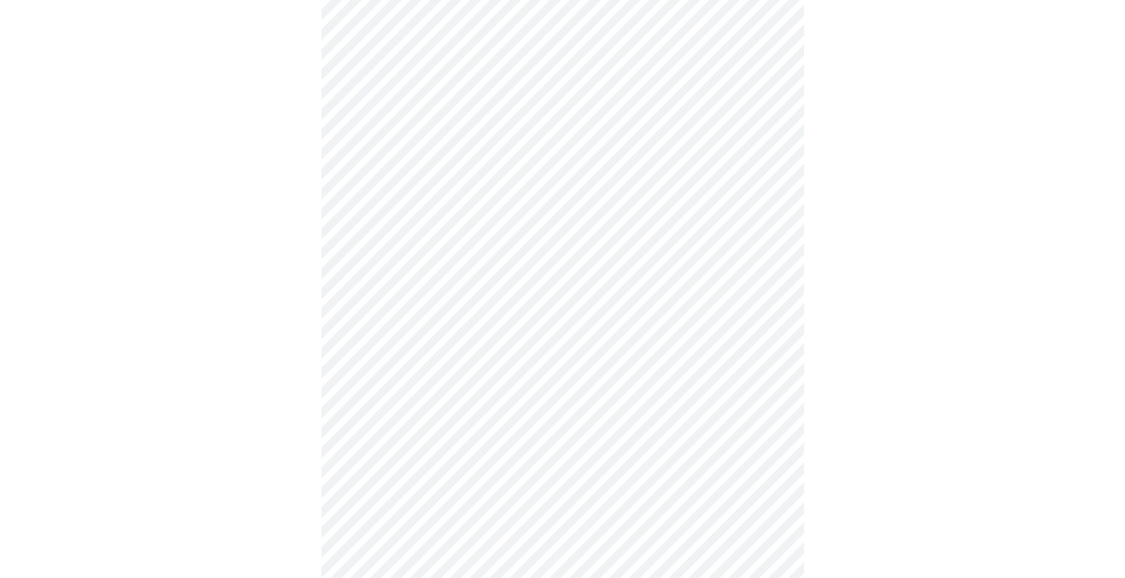
click at [590, 318] on body "MyMenopauseRx Appointments Messaging Labs Uploads Medications Community Refer a…" at bounding box center [558, 174] width 1106 height 1183
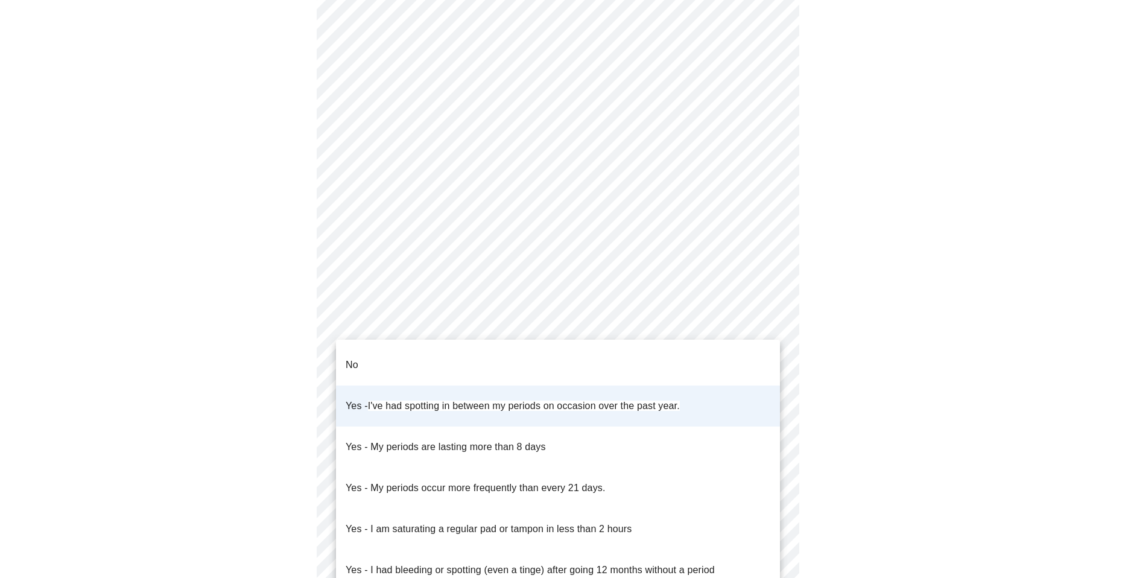
click at [511, 401] on span "I've had spotting in between my periods on occasion over the past year." at bounding box center [524, 406] width 312 height 10
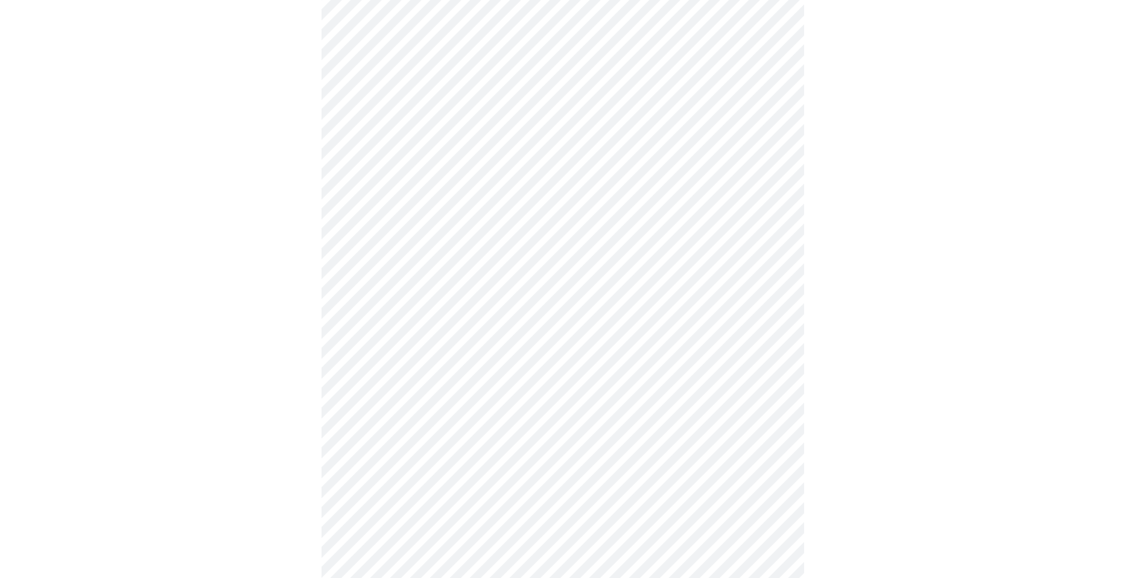
click at [505, 405] on body "MyMenopauseRx Appointments Messaging Labs Uploads Medications Community Refer a…" at bounding box center [562, 174] width 1115 height 1183
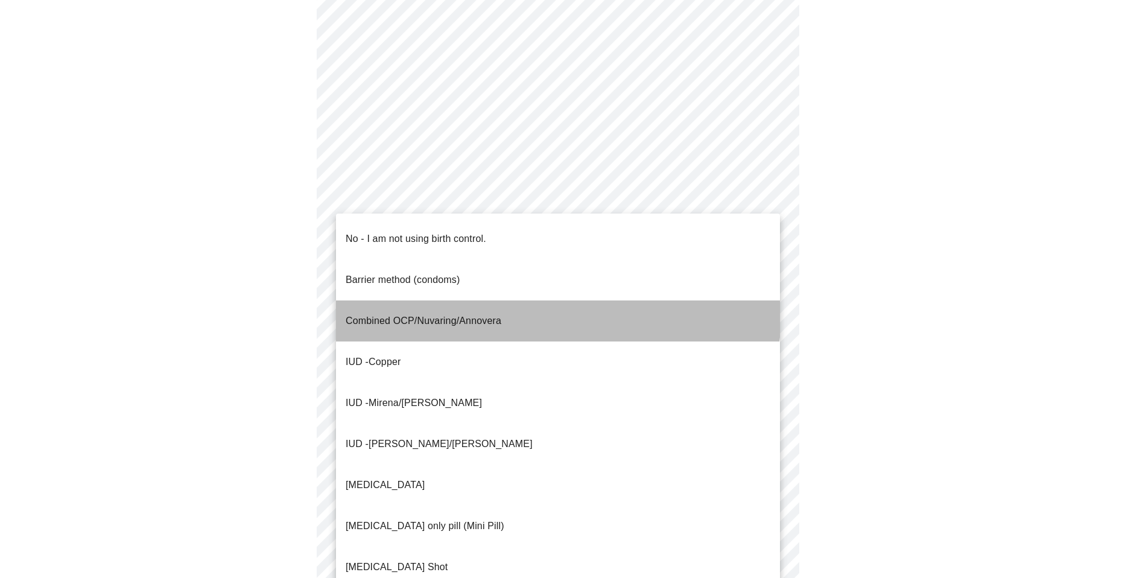
click at [489, 314] on p "Combined OCP/Nuvaring/Annovera" at bounding box center [424, 321] width 156 height 14
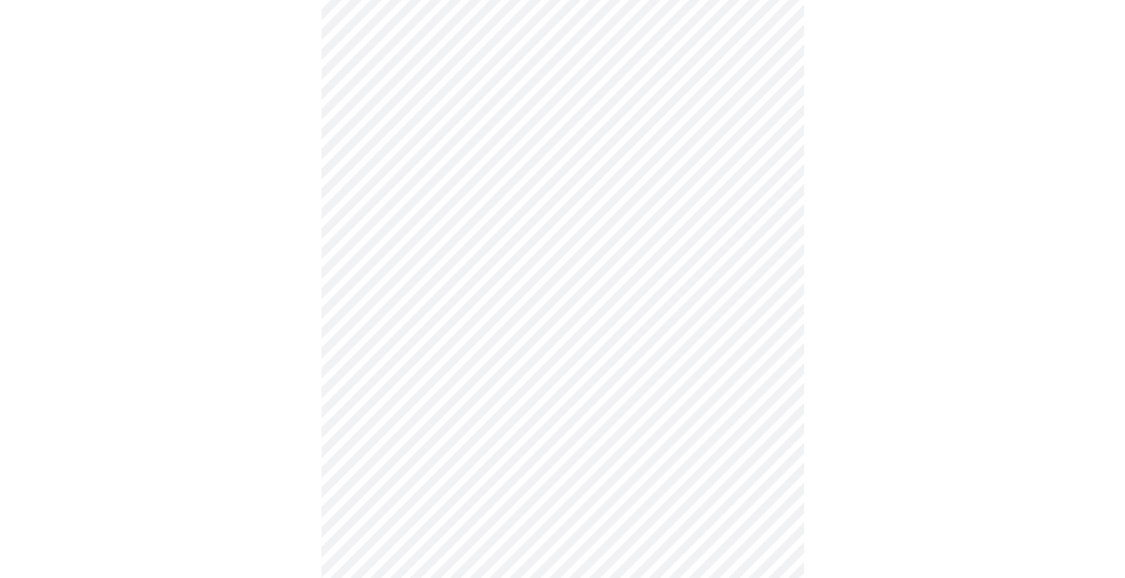
scroll to position [598, 0]
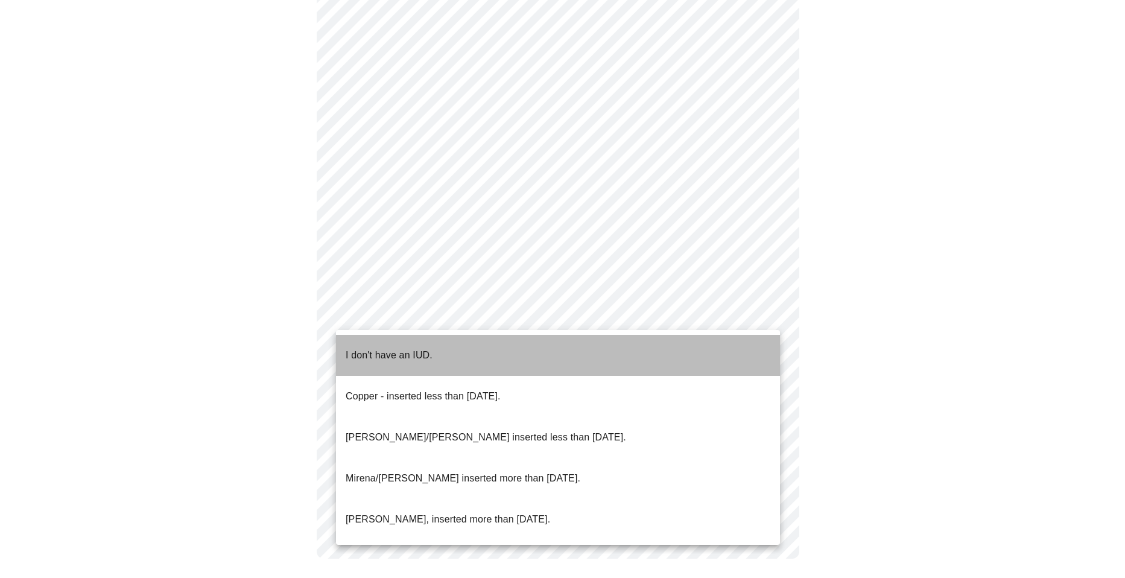
click at [510, 350] on li "I don't have an IUD." at bounding box center [558, 355] width 444 height 41
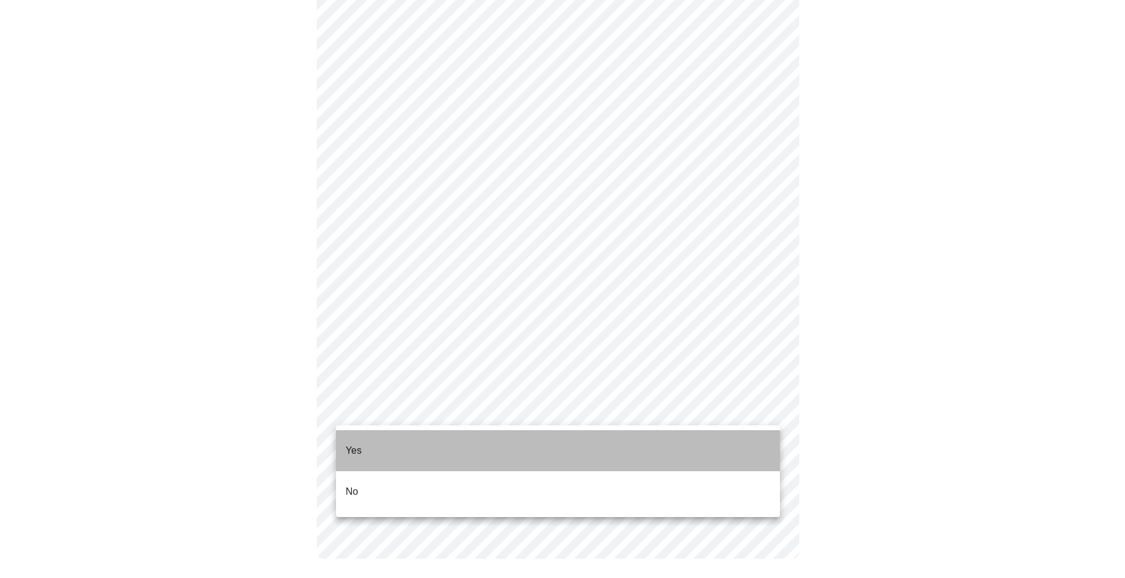
click at [505, 449] on li "Yes" at bounding box center [558, 450] width 444 height 41
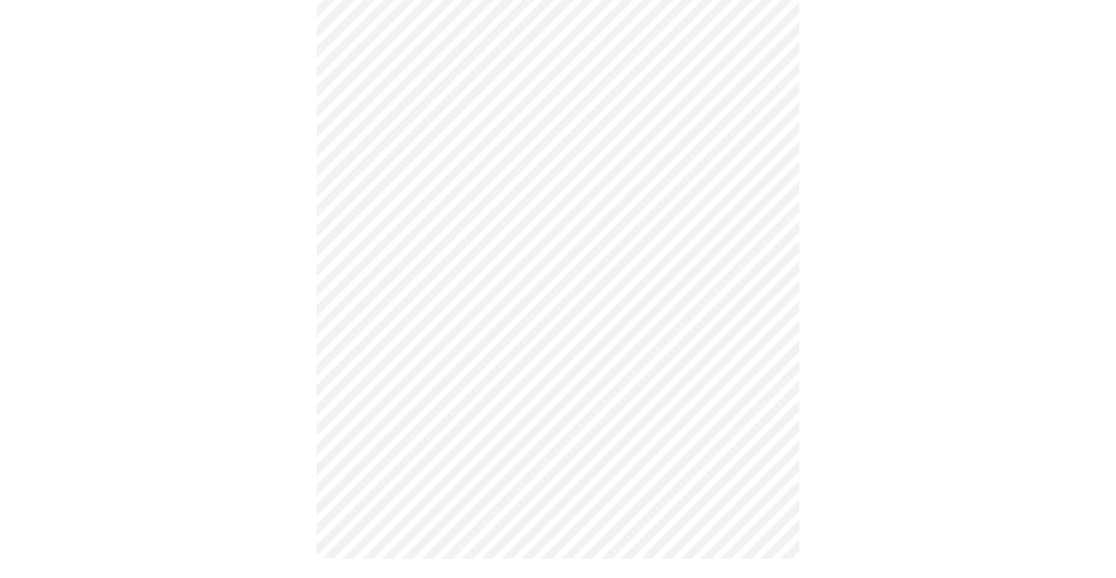
scroll to position [0, 0]
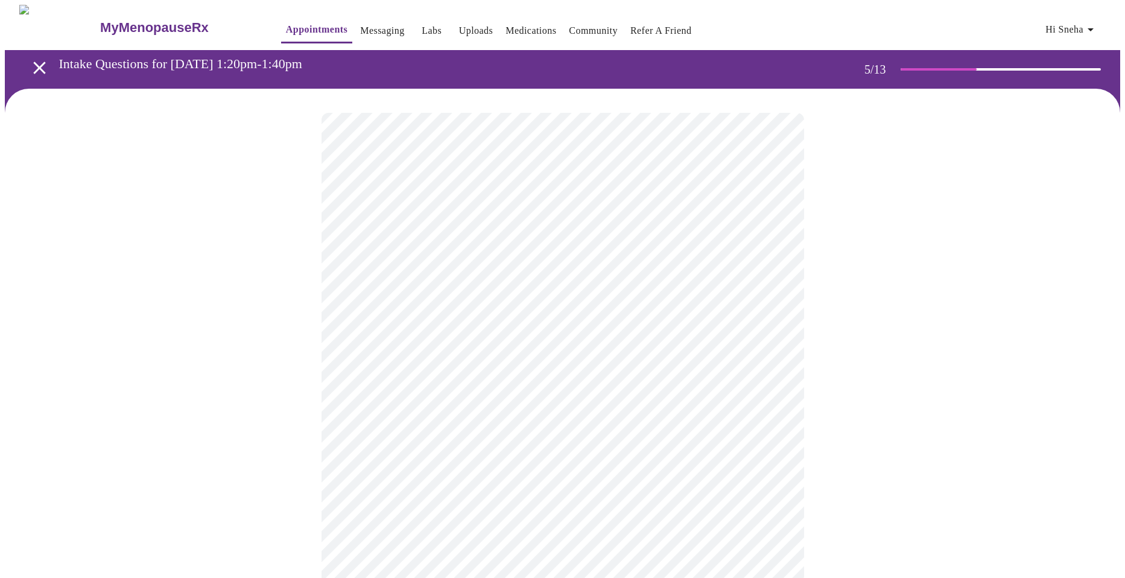
click at [567, 422] on body "MyMenopauseRx Appointments Messaging Labs Uploads Medications Community Refer a…" at bounding box center [562, 450] width 1115 height 891
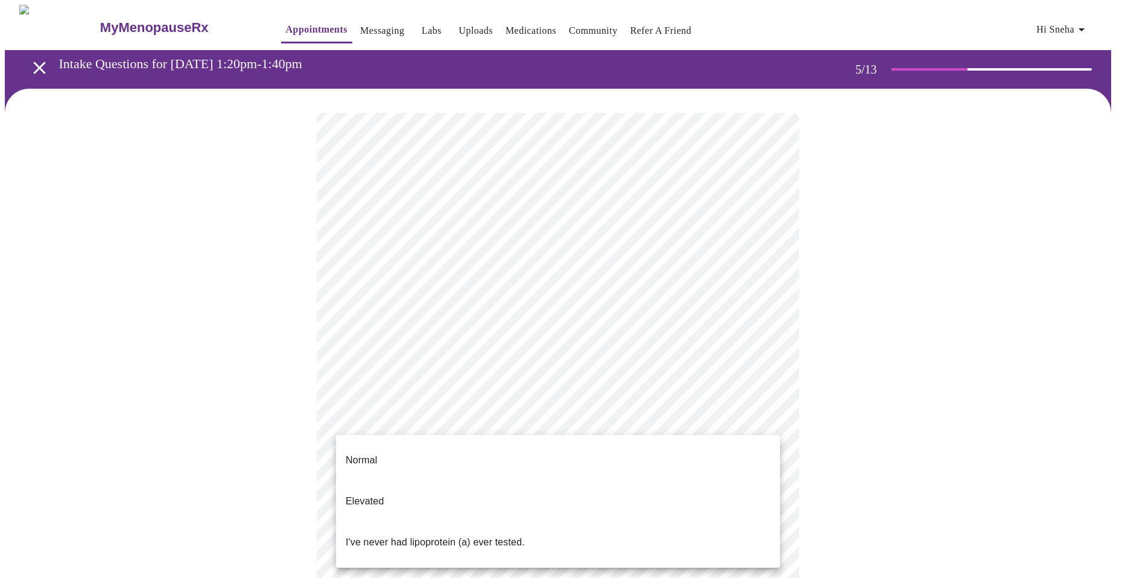
click at [397, 535] on p "I've never had lipoprotein (a) ever tested." at bounding box center [435, 542] width 179 height 14
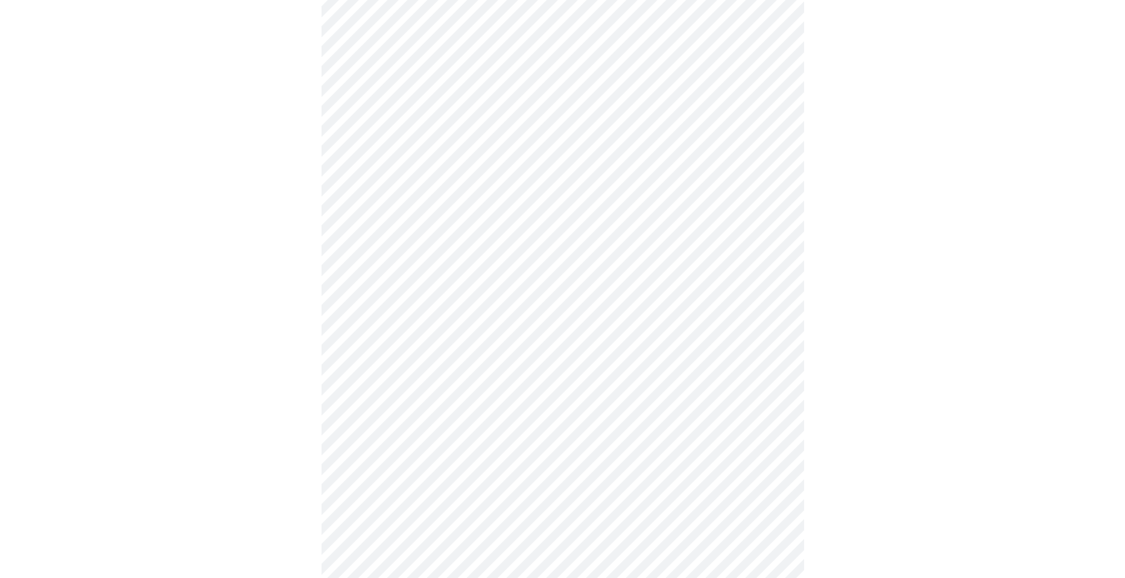
scroll to position [3264, 0]
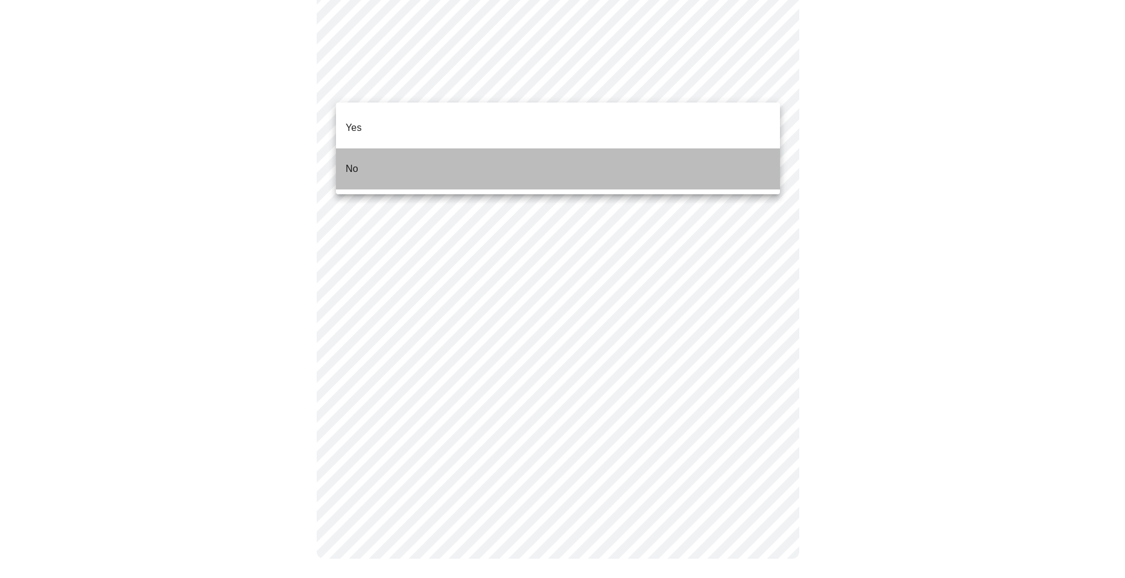
click at [463, 154] on li "No" at bounding box center [558, 168] width 444 height 41
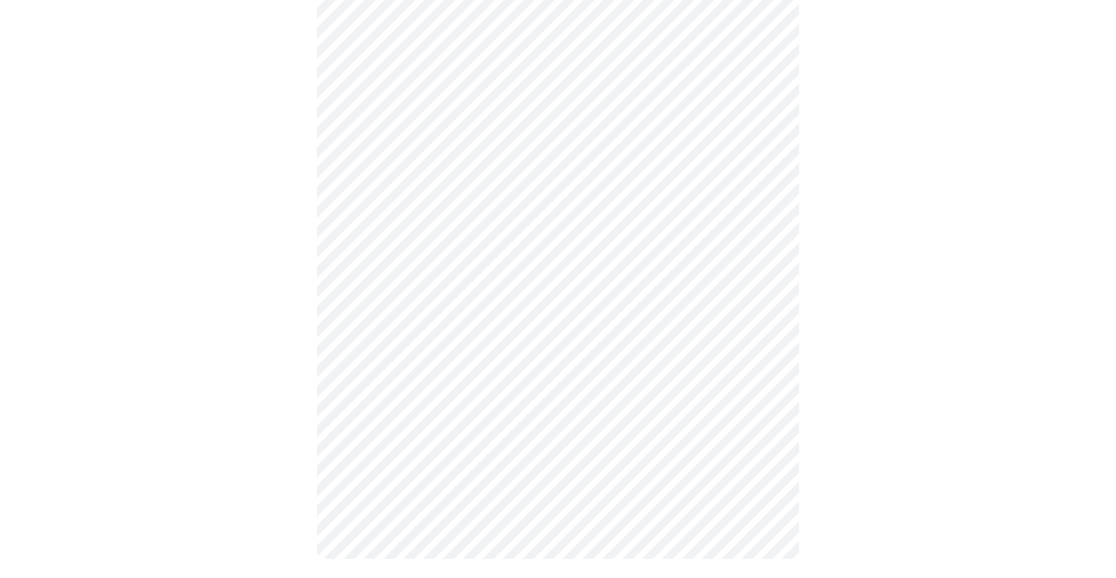
scroll to position [0, 0]
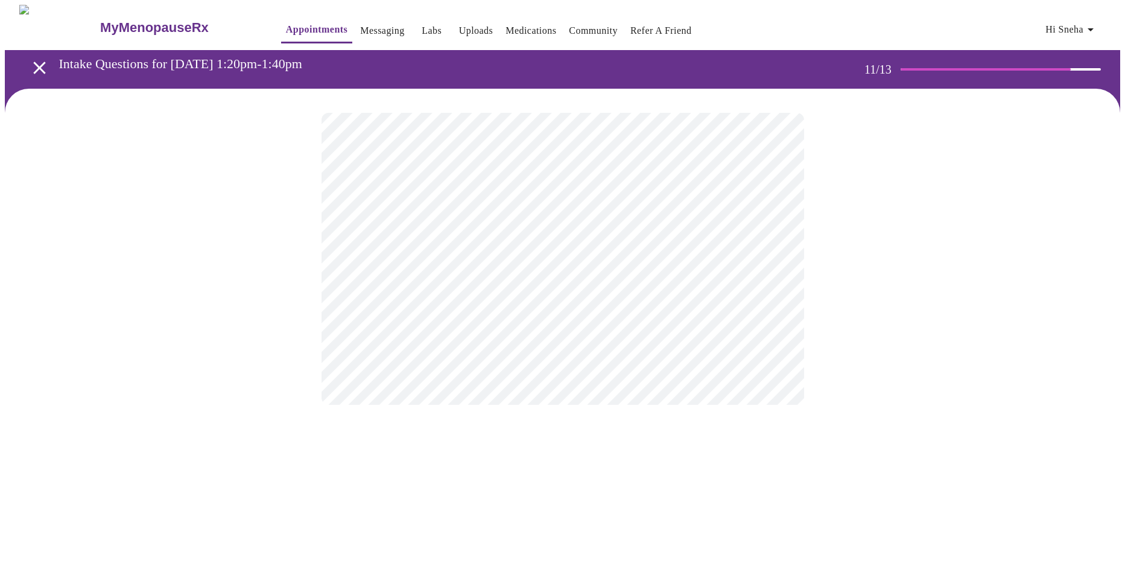
click at [828, 273] on div at bounding box center [562, 259] width 1115 height 340
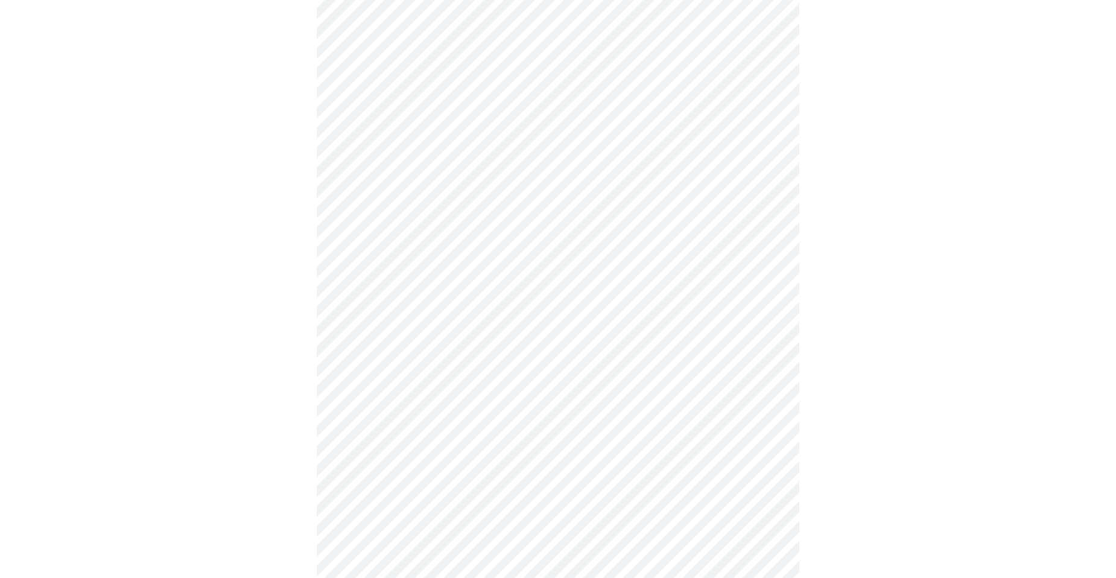
scroll to position [66, 0]
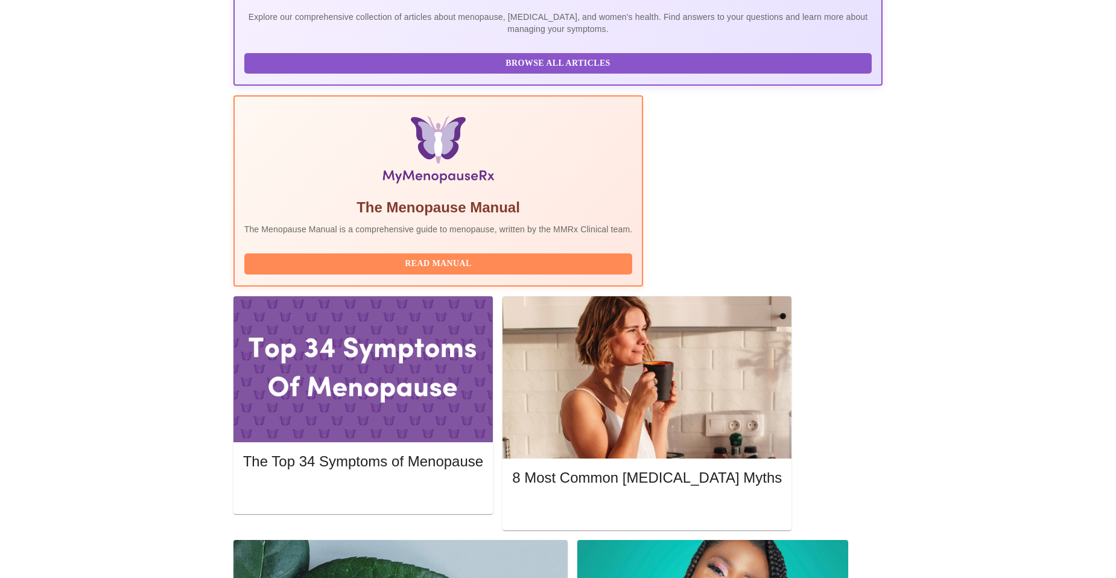
scroll to position [362, 0]
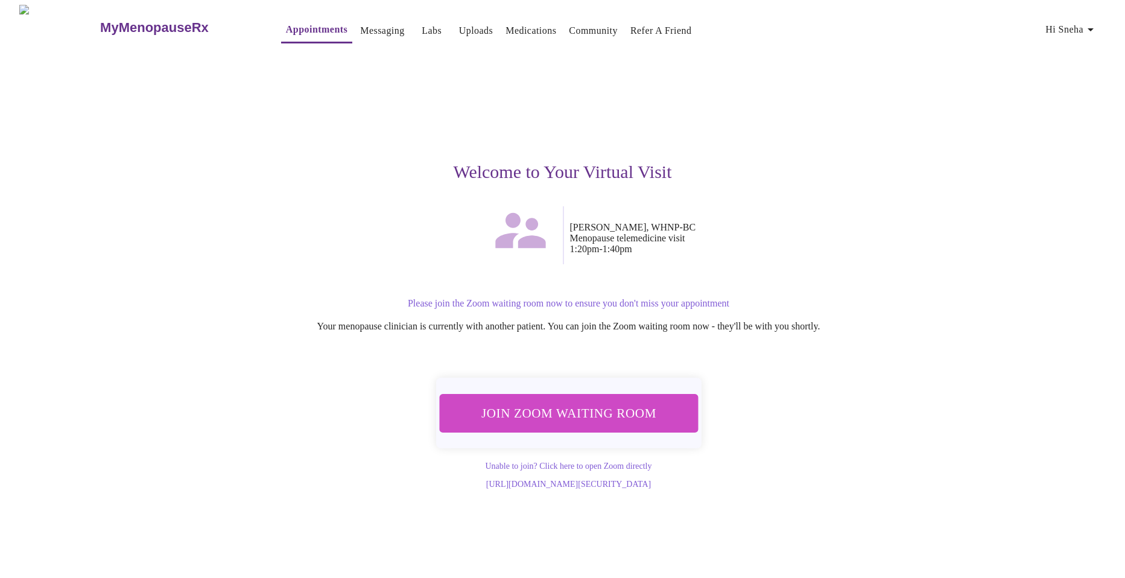
click at [587, 425] on button "Join Zoom Waiting Room" at bounding box center [568, 413] width 259 height 38
